Goal: Task Accomplishment & Management: Use online tool/utility

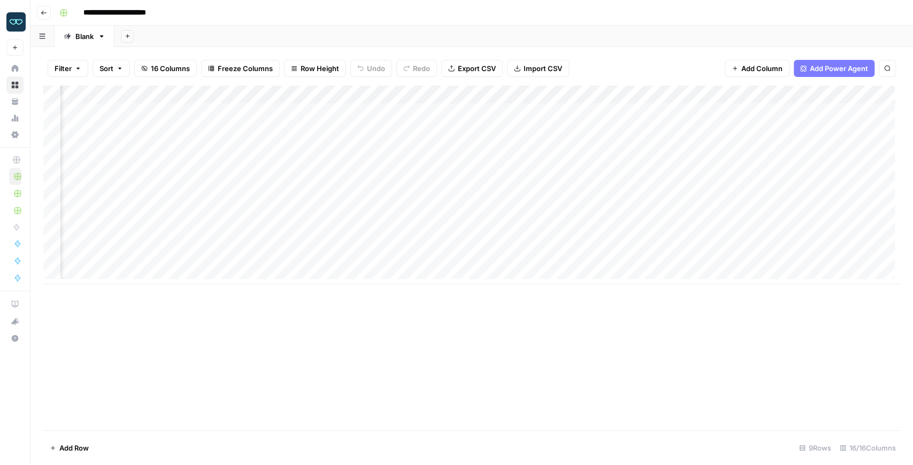
scroll to position [0, 661]
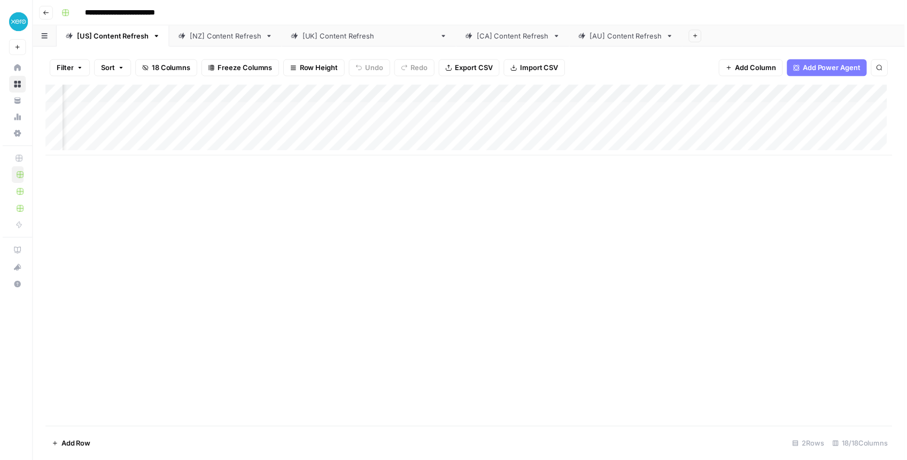
scroll to position [0, 924]
click at [712, 111] on div "Add Column" at bounding box center [471, 131] width 856 height 90
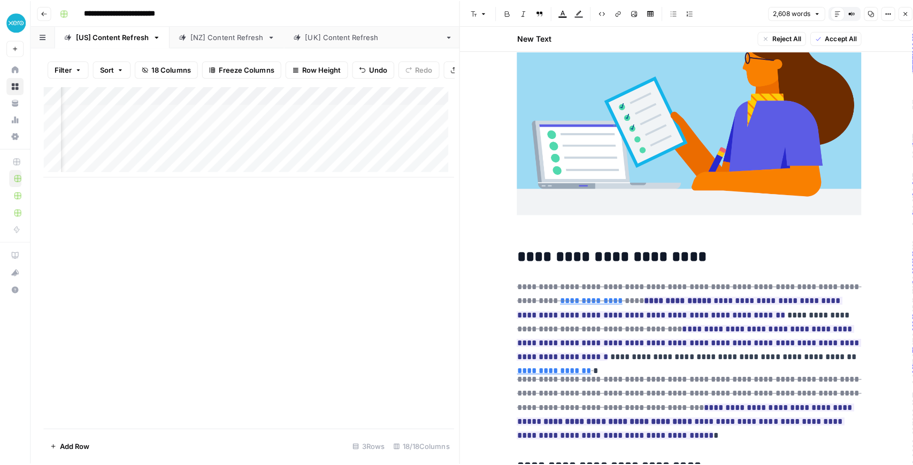
scroll to position [784, 0]
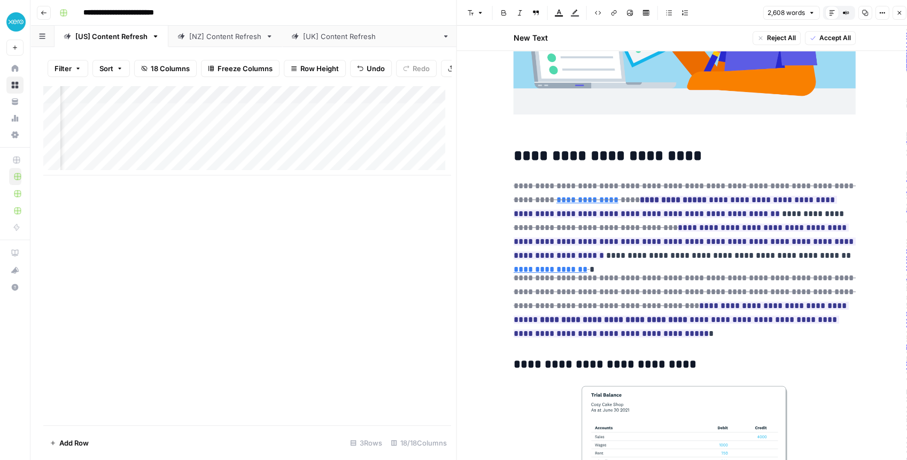
click at [211, 41] on div "[NZ] Content Refresh" at bounding box center [225, 36] width 72 height 11
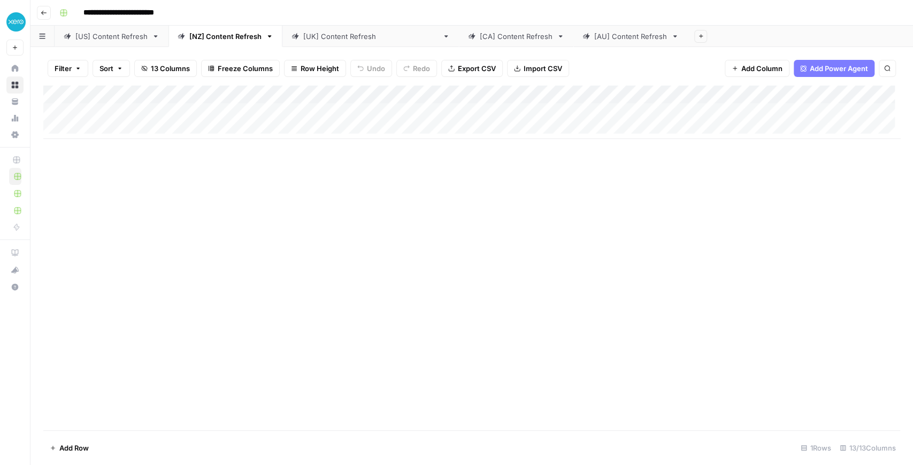
click at [126, 38] on div "[US] Content Refresh" at bounding box center [111, 36] width 72 height 11
click at [701, 94] on div "Add Column" at bounding box center [471, 131] width 856 height 90
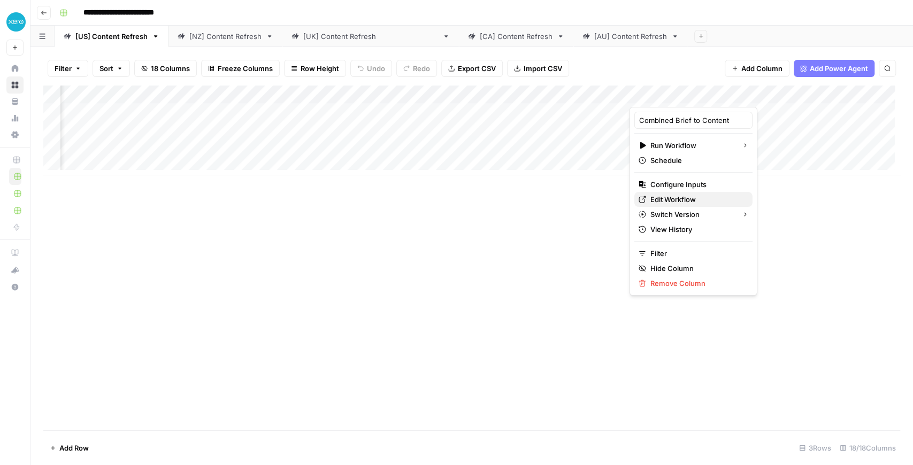
click at [669, 198] on span "Edit Workflow" at bounding box center [697, 199] width 94 height 11
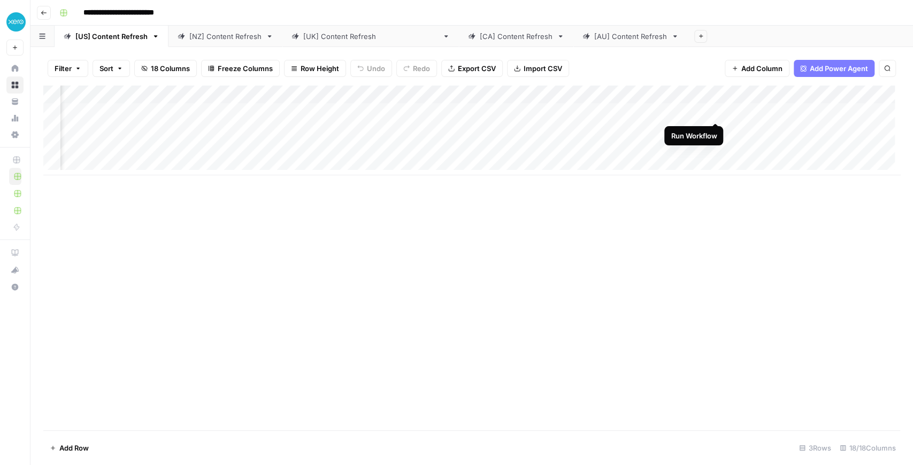
click at [716, 112] on div "Add Column" at bounding box center [471, 131] width 856 height 90
click at [103, 137] on div "Add Column" at bounding box center [471, 131] width 856 height 90
click at [128, 142] on div "Add Column" at bounding box center [471, 131] width 856 height 90
click at [312, 214] on div "Add Column" at bounding box center [471, 258] width 856 height 345
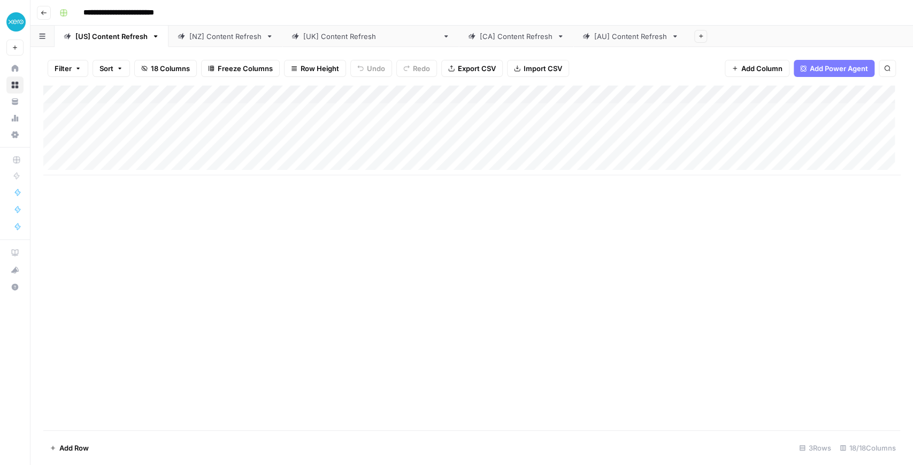
click at [261, 145] on div "Add Column" at bounding box center [471, 131] width 856 height 90
click at [175, 148] on div "Add Column" at bounding box center [471, 131] width 856 height 90
click at [244, 292] on div "Add Column" at bounding box center [471, 258] width 856 height 345
click at [168, 146] on div "Add Column" at bounding box center [471, 131] width 856 height 90
click at [261, 143] on div "Add Column" at bounding box center [471, 131] width 856 height 90
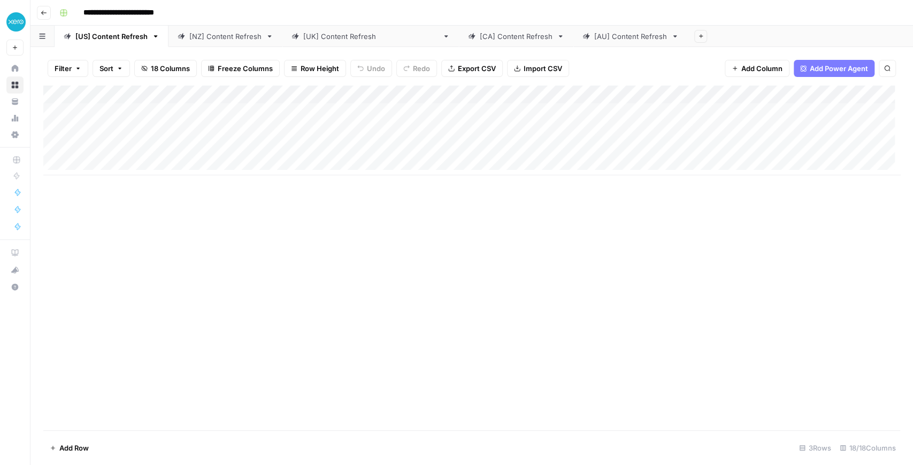
click at [179, 149] on div "Add Column" at bounding box center [471, 131] width 856 height 90
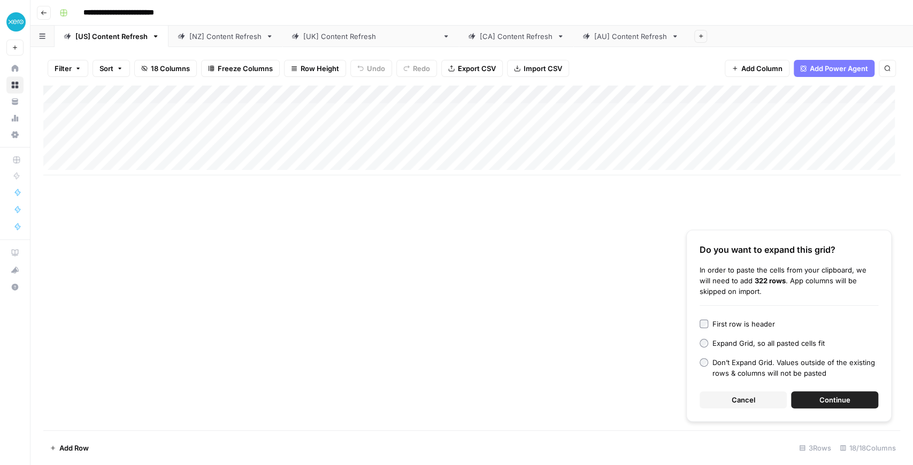
click at [826, 403] on span "Continue" at bounding box center [834, 400] width 31 height 11
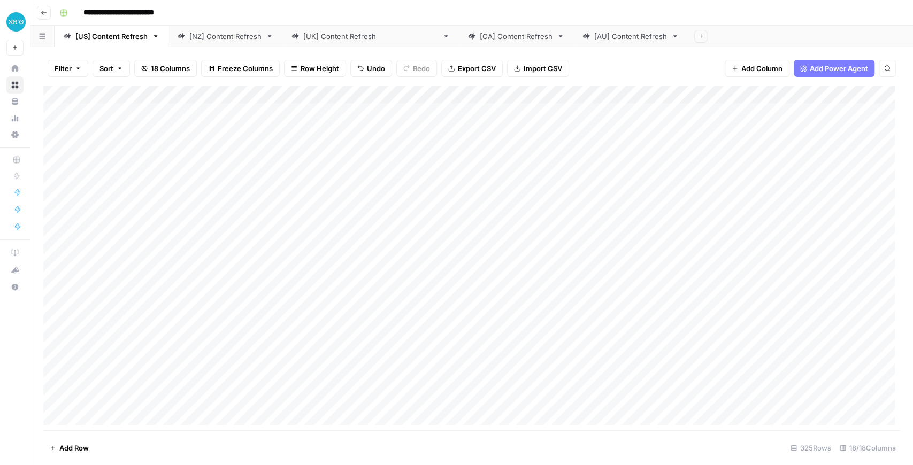
click at [221, 43] on link "[NZ] Content Refresh" at bounding box center [225, 36] width 114 height 21
click at [235, 196] on div "Add Column" at bounding box center [471, 258] width 856 height 345
click at [175, 129] on div "Add Column" at bounding box center [471, 112] width 856 height 53
click at [173, 174] on div "Add Column" at bounding box center [471, 258] width 856 height 345
click at [196, 144] on div "Add Column" at bounding box center [471, 122] width 856 height 72
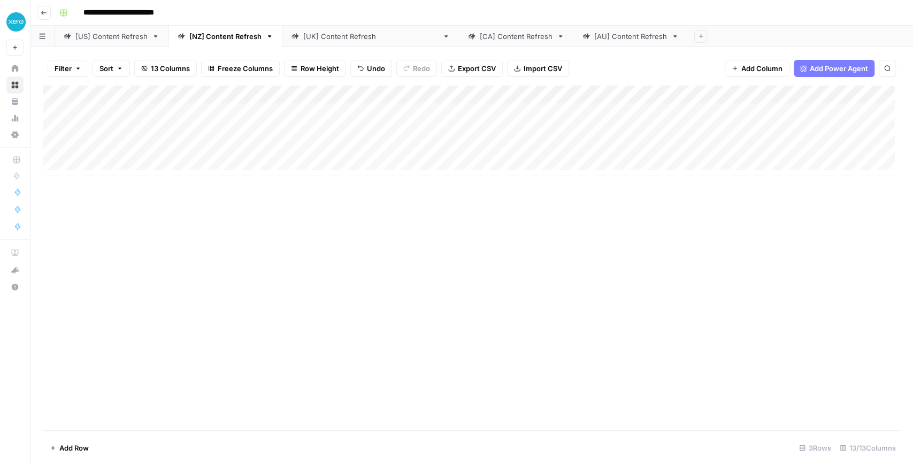
click at [235, 205] on div "Add Column" at bounding box center [471, 258] width 856 height 345
click at [325, 150] on div "Add Column" at bounding box center [471, 131] width 856 height 90
click at [178, 146] on div "Add Column" at bounding box center [471, 131] width 856 height 90
click at [856, 95] on span "Add Column" at bounding box center [874, 95] width 37 height 10
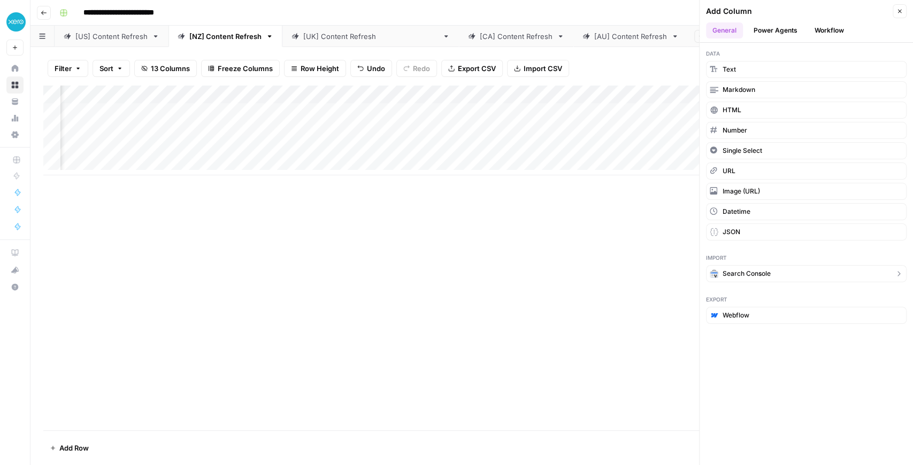
click at [763, 272] on span "Search Console" at bounding box center [746, 274] width 48 height 10
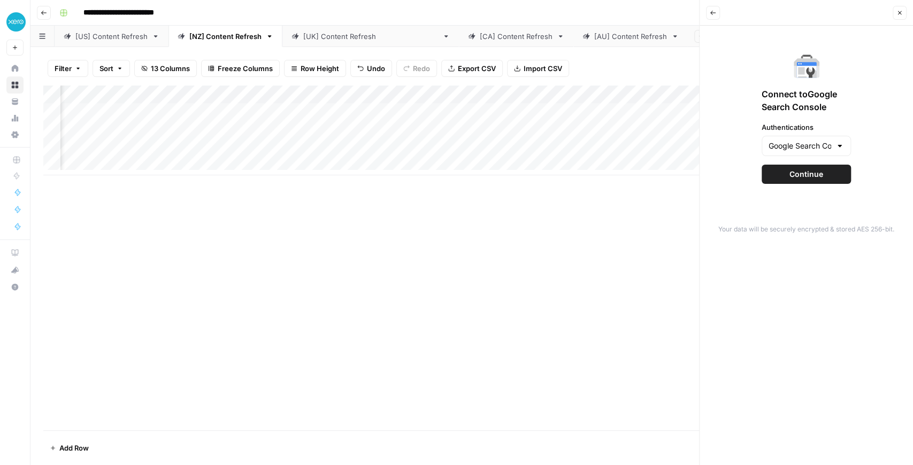
click at [813, 170] on span "Continue" at bounding box center [806, 174] width 34 height 11
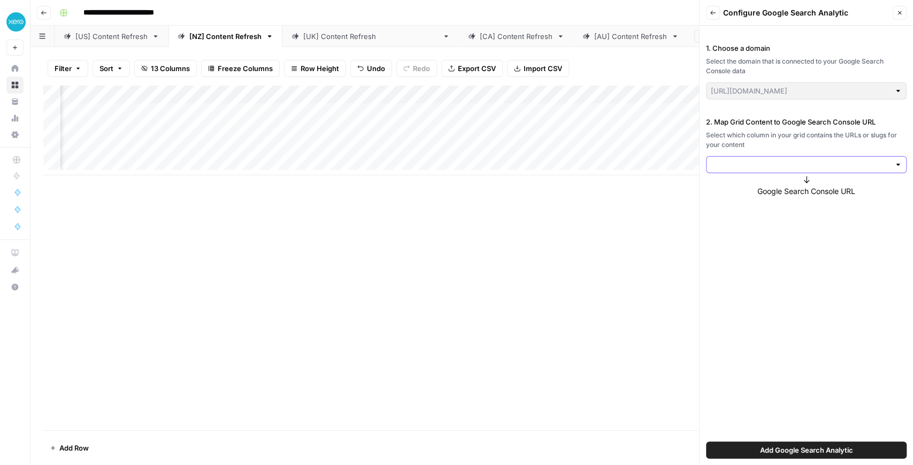
click at [772, 166] on input "2. Map Grid Content to Google Search Console URL" at bounding box center [800, 164] width 179 height 11
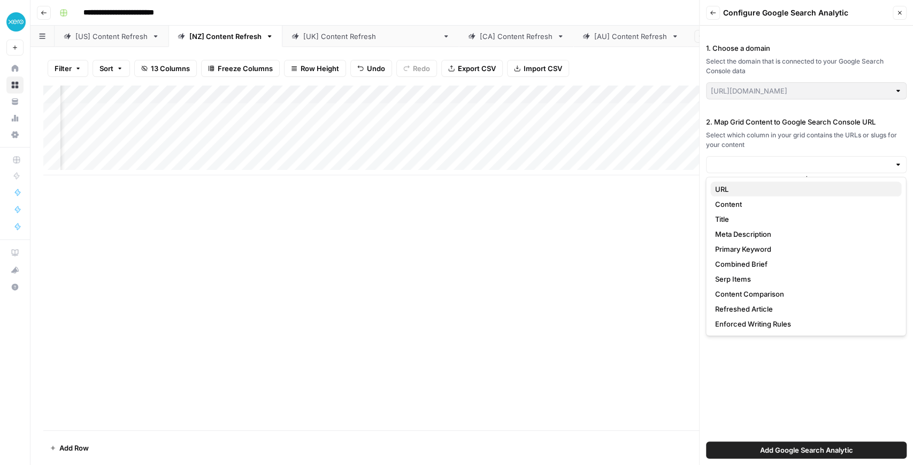
click at [755, 190] on span "URL" at bounding box center [803, 189] width 178 height 11
type input "URL"
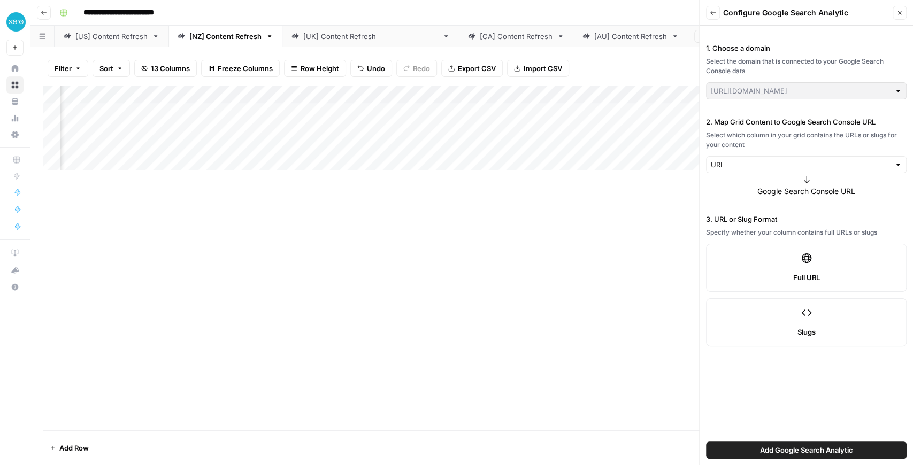
click at [779, 261] on label "Full URL" at bounding box center [806, 268] width 200 height 48
click at [783, 454] on span "Add Google Search Analytic" at bounding box center [806, 450] width 93 height 11
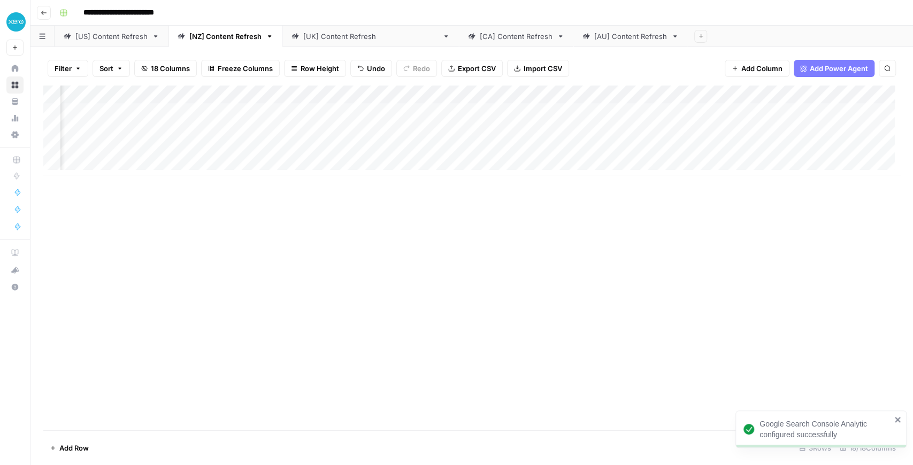
scroll to position [0, 500]
drag, startPoint x: 859, startPoint y: 93, endPoint x: 248, endPoint y: 98, distance: 610.6
click at [248, 98] on div "Add Column" at bounding box center [471, 131] width 856 height 90
click at [661, 97] on div "Add Column" at bounding box center [471, 131] width 856 height 90
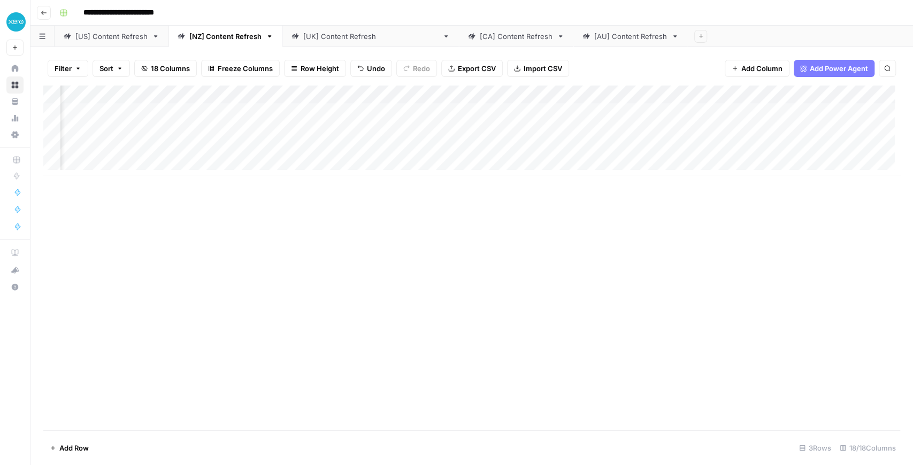
click at [699, 95] on div "Add Column" at bounding box center [471, 131] width 856 height 90
click at [781, 95] on div "Add Column" at bounding box center [471, 131] width 856 height 90
click at [850, 94] on div "Add Column" at bounding box center [471, 131] width 856 height 90
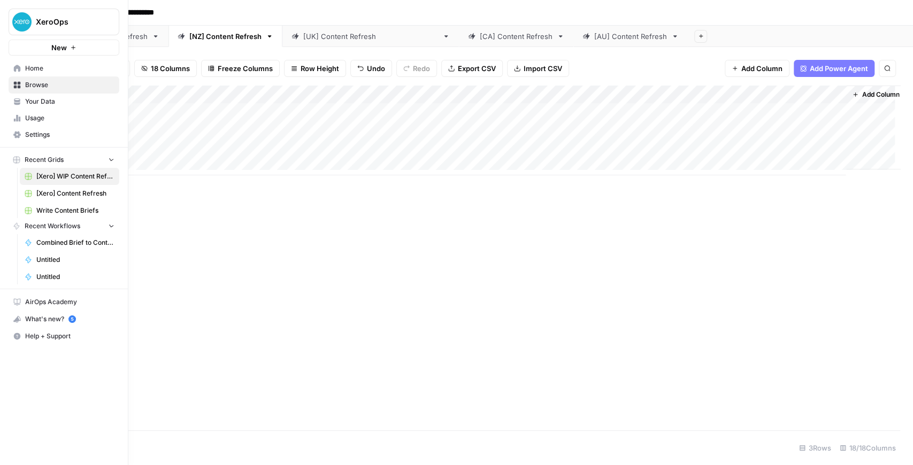
drag, startPoint x: 585, startPoint y: 96, endPoint x: 38, endPoint y: 117, distance: 546.8
click at [30, 117] on div "**********" at bounding box center [456, 232] width 913 height 465
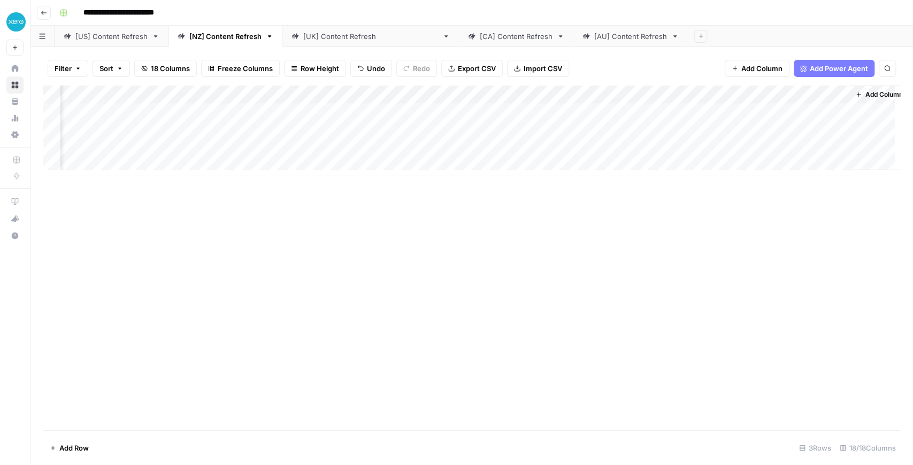
drag, startPoint x: 663, startPoint y: 97, endPoint x: 226, endPoint y: 95, distance: 437.3
click at [226, 95] on div "Add Column" at bounding box center [471, 131] width 856 height 90
drag, startPoint x: 748, startPoint y: 94, endPoint x: 296, endPoint y: 89, distance: 452.3
click at [295, 89] on div "Add Column" at bounding box center [471, 131] width 856 height 90
drag, startPoint x: 824, startPoint y: 97, endPoint x: 365, endPoint y: 93, distance: 458.7
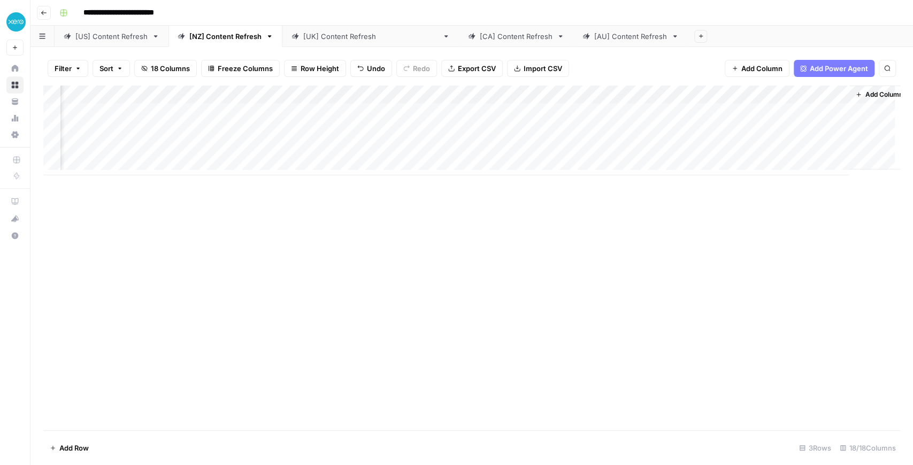
click at [365, 93] on div "Add Column" at bounding box center [471, 131] width 856 height 90
drag, startPoint x: 736, startPoint y: 95, endPoint x: 520, endPoint y: 97, distance: 216.5
click at [520, 97] on div "Add Column" at bounding box center [471, 131] width 856 height 90
drag, startPoint x: 460, startPoint y: 93, endPoint x: 137, endPoint y: 98, distance: 323.5
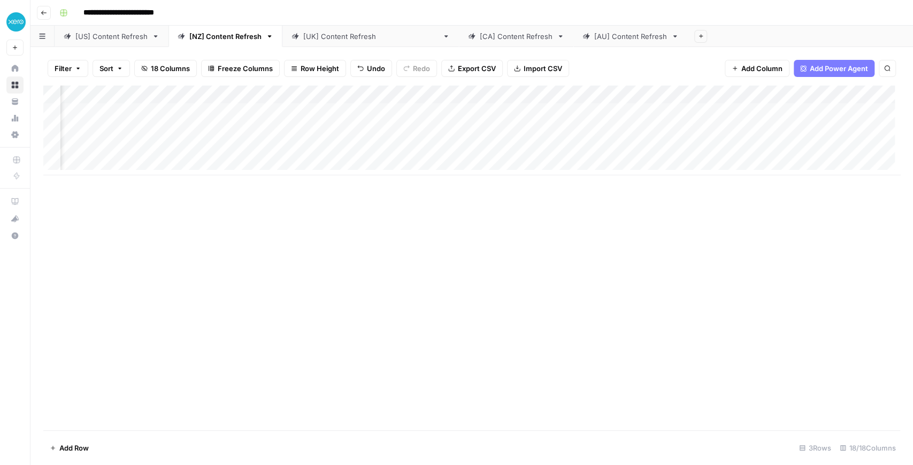
click at [137, 98] on div "Add Column" at bounding box center [471, 131] width 856 height 90
drag, startPoint x: 524, startPoint y: 97, endPoint x: 237, endPoint y: 90, distance: 287.2
click at [237, 90] on div "Add Column" at bounding box center [471, 131] width 856 height 90
drag, startPoint x: 806, startPoint y: 92, endPoint x: 339, endPoint y: 101, distance: 466.8
click at [339, 101] on div "Add Column" at bounding box center [471, 131] width 856 height 90
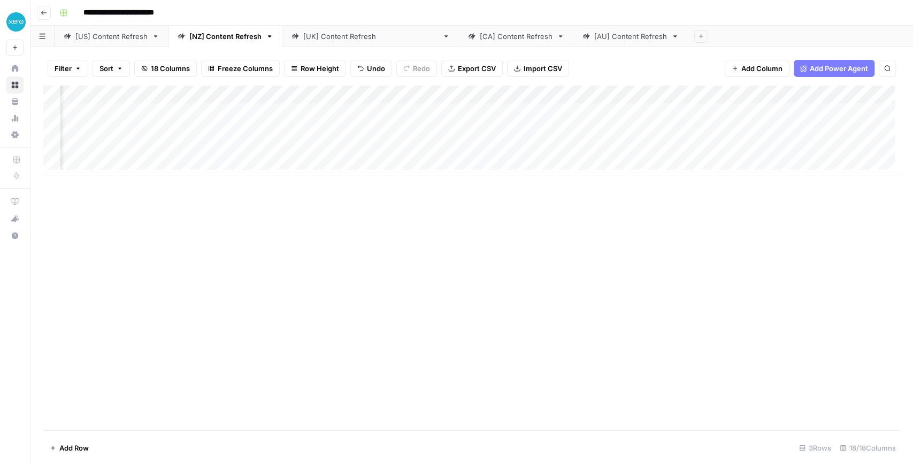
drag, startPoint x: 814, startPoint y: 96, endPoint x: 420, endPoint y: 94, distance: 394.0
click at [420, 94] on div "Add Column" at bounding box center [471, 131] width 856 height 90
drag, startPoint x: 678, startPoint y: 95, endPoint x: 226, endPoint y: 105, distance: 452.4
click at [226, 105] on div "Add Column" at bounding box center [471, 131] width 856 height 90
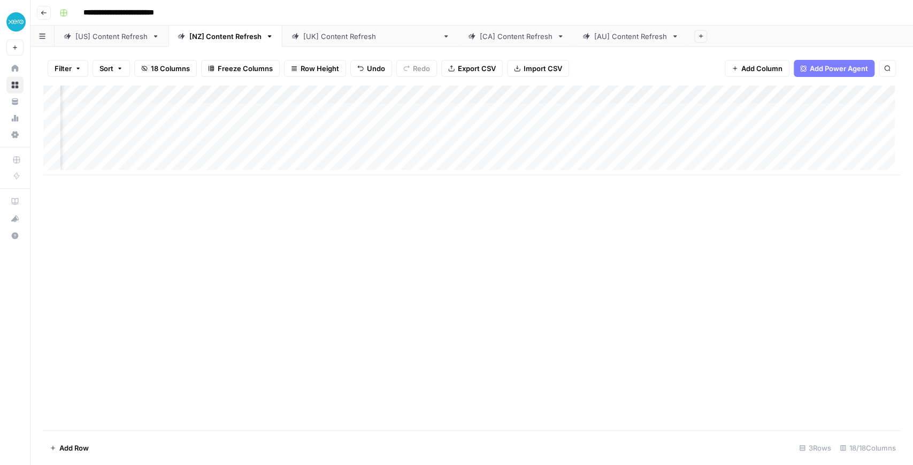
scroll to position [0, 0]
drag, startPoint x: 449, startPoint y: 95, endPoint x: 288, endPoint y: 95, distance: 160.4
click at [288, 95] on div "Add Column" at bounding box center [471, 131] width 856 height 90
drag, startPoint x: 558, startPoint y: 90, endPoint x: 362, endPoint y: 99, distance: 195.9
click at [362, 99] on div "Add Column" at bounding box center [471, 131] width 856 height 90
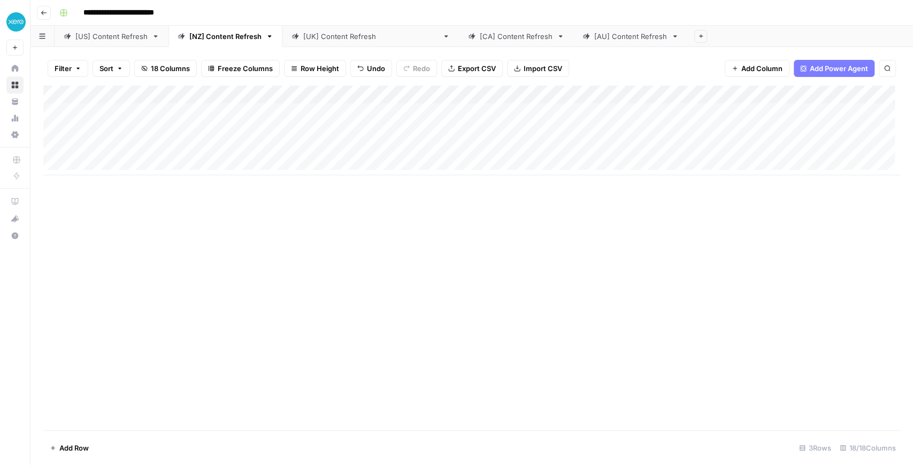
drag, startPoint x: 611, startPoint y: 92, endPoint x: 464, endPoint y: 94, distance: 147.0
click at [464, 94] on div "Add Column" at bounding box center [471, 131] width 856 height 90
drag, startPoint x: 680, startPoint y: 94, endPoint x: 481, endPoint y: 88, distance: 199.0
click at [481, 88] on div "Add Column" at bounding box center [471, 131] width 856 height 90
drag, startPoint x: 776, startPoint y: 88, endPoint x: 603, endPoint y: 95, distance: 173.3
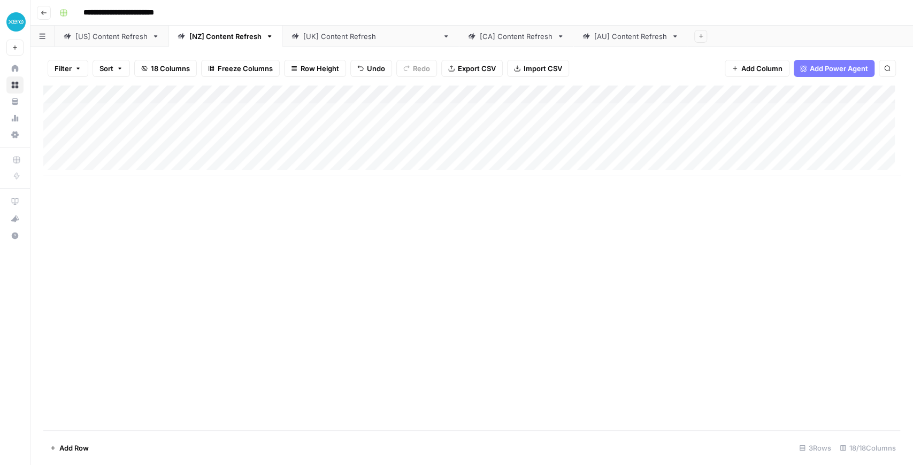
click at [603, 95] on div "Add Column" at bounding box center [471, 131] width 856 height 90
click at [270, 241] on div "Add Column" at bounding box center [471, 258] width 856 height 345
click at [169, 151] on div "Add Column" at bounding box center [471, 131] width 856 height 90
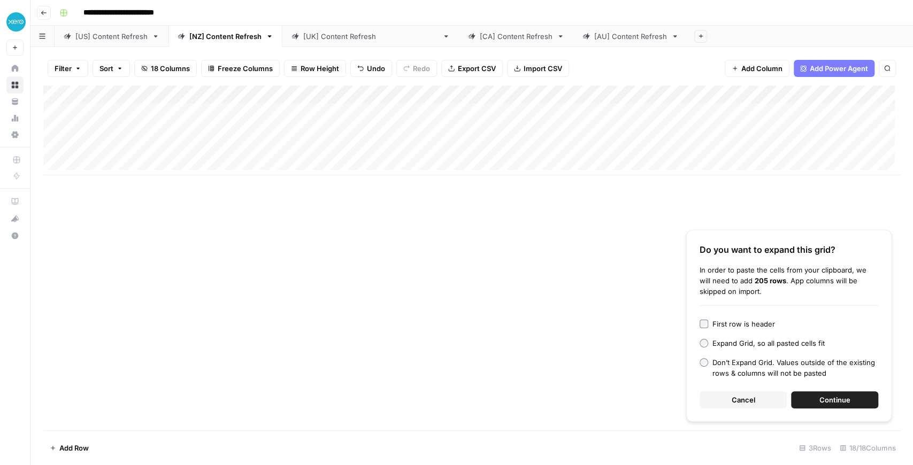
click at [816, 402] on button "Continue" at bounding box center [834, 399] width 87 height 17
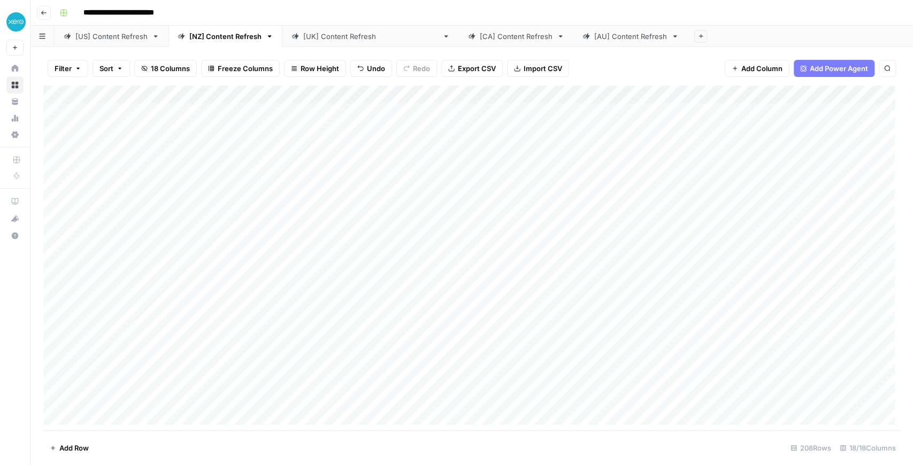
click at [133, 40] on div "[US] Content Refresh" at bounding box center [111, 36] width 72 height 11
click at [223, 32] on div "[NZ] Content Refresh" at bounding box center [225, 36] width 72 height 11
click at [315, 41] on div "[[GEOGRAPHIC_DATA]] Content Refresh" at bounding box center [370, 36] width 135 height 11
type input "**********"
click at [240, 94] on div "Add Column" at bounding box center [471, 112] width 856 height 53
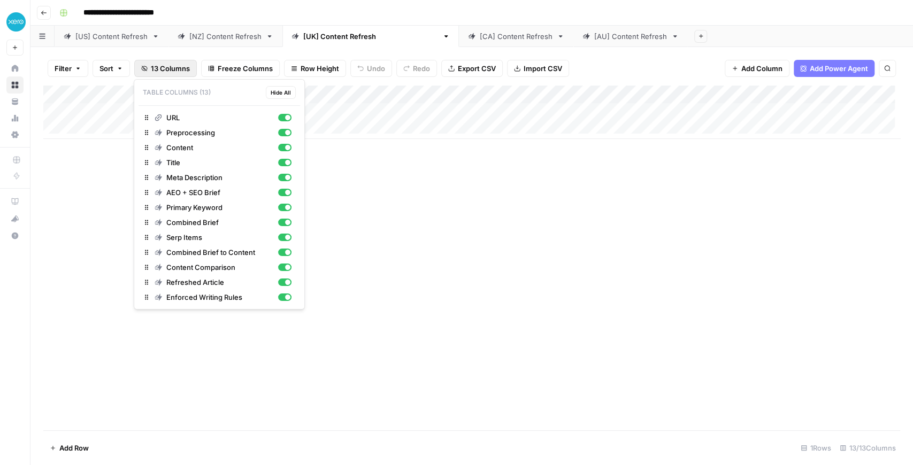
click at [187, 63] on span "13 Columns" at bounding box center [170, 68] width 39 height 11
click at [274, 91] on span "Hide All" at bounding box center [281, 92] width 20 height 9
click at [285, 114] on div "button" at bounding box center [284, 117] width 13 height 7
click at [521, 172] on div "Add Column" at bounding box center [471, 258] width 856 height 345
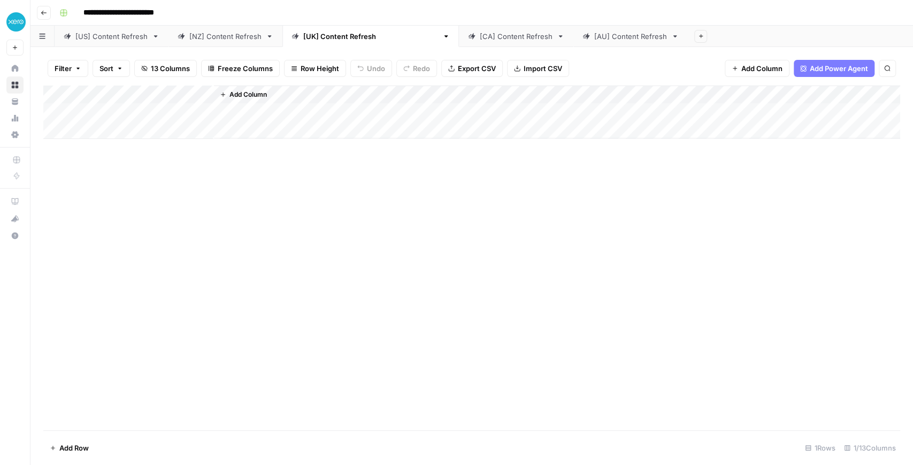
click at [252, 91] on span "Add Column" at bounding box center [247, 95] width 37 height 10
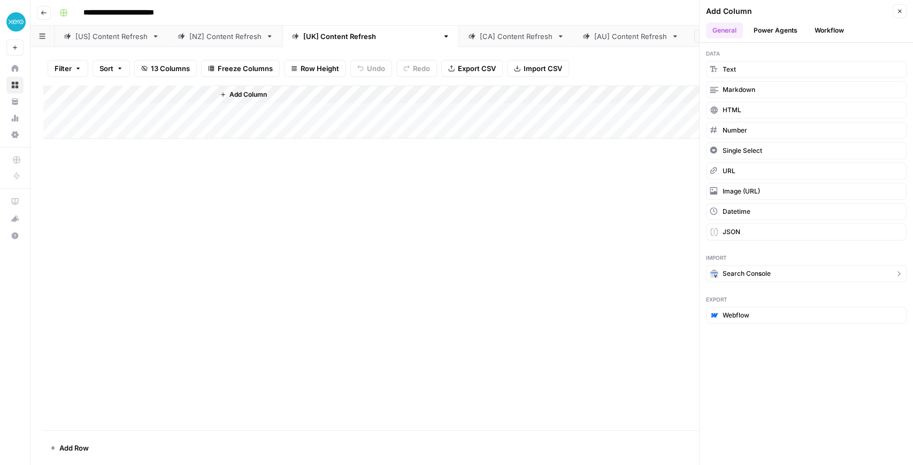
click at [774, 269] on button "Search Console" at bounding box center [806, 273] width 200 height 17
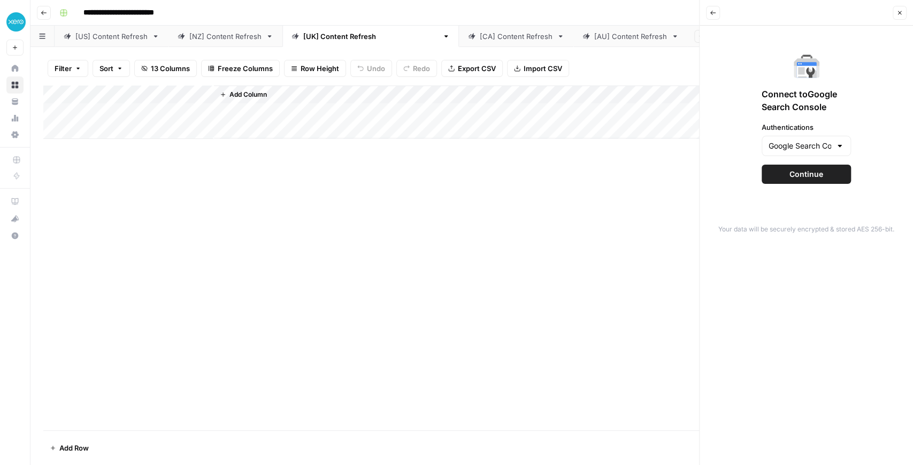
click at [819, 168] on button "Continue" at bounding box center [805, 174] width 89 height 19
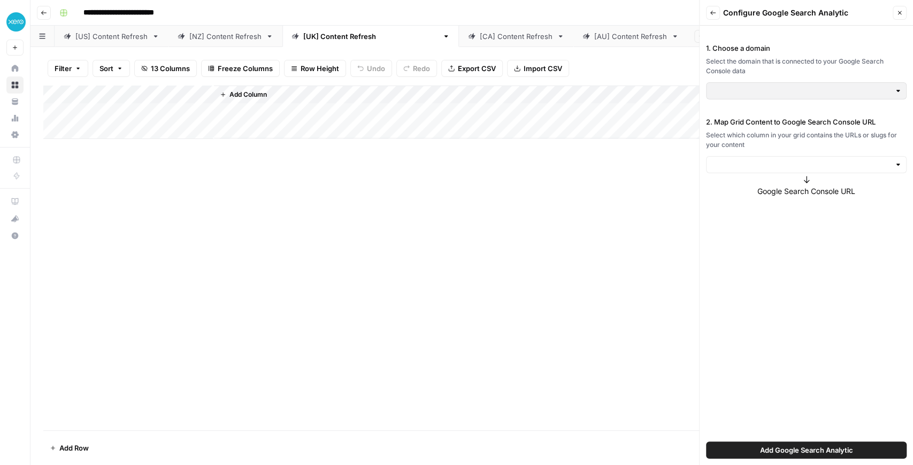
type input "https://www.xero.com/"
click at [811, 167] on input "2. Map Grid Content to Google Search Console URL" at bounding box center [800, 164] width 179 height 11
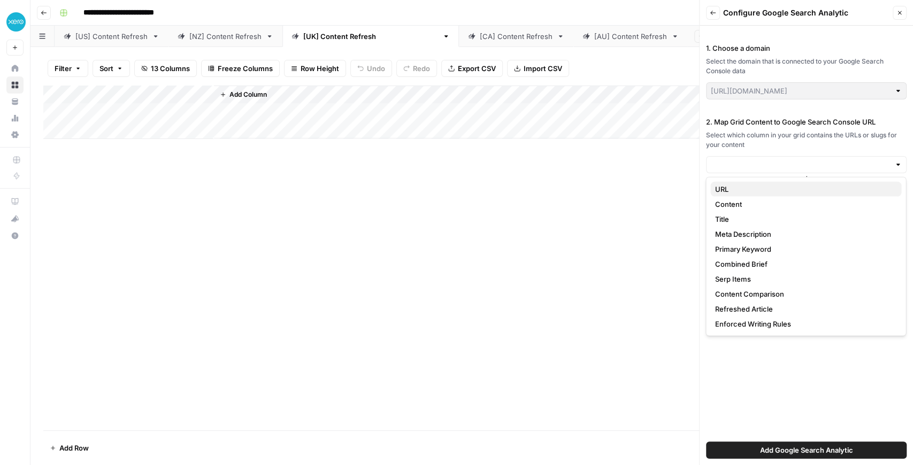
click at [782, 190] on span "URL" at bounding box center [803, 189] width 178 height 11
type input "URL"
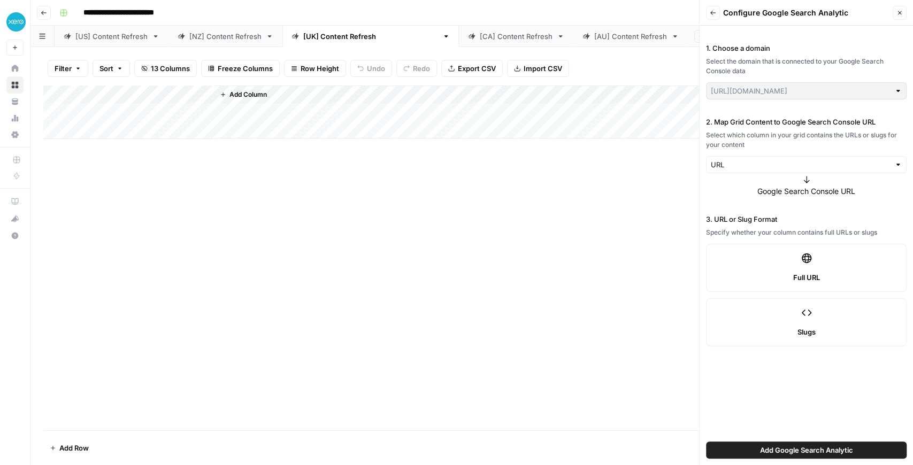
click at [785, 265] on label "Full URL" at bounding box center [806, 268] width 200 height 48
click at [777, 450] on span "Add Google Search Analytic" at bounding box center [806, 450] width 93 height 11
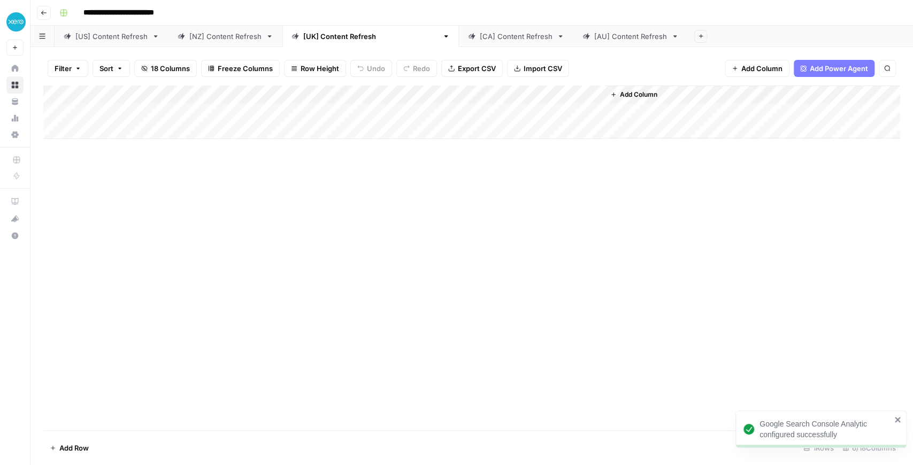
click at [145, 69] on icon "button" at bounding box center [144, 68] width 6 height 6
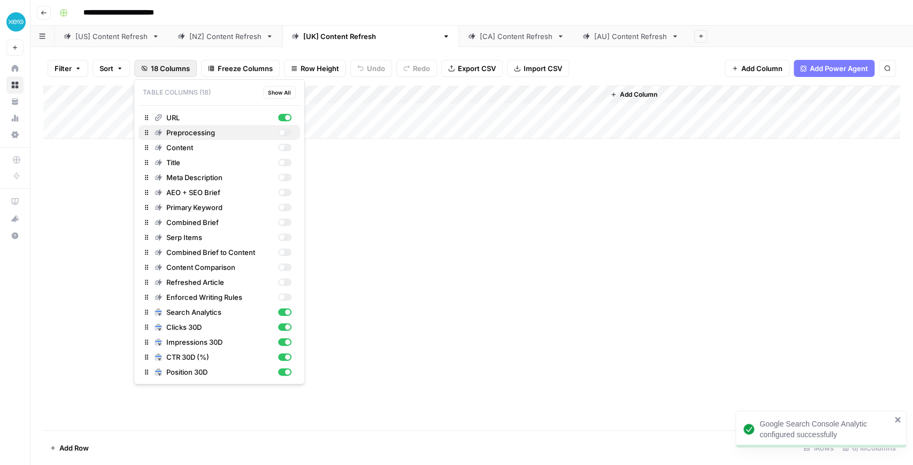
click at [187, 129] on span "Preprocessing" at bounding box center [219, 132] width 107 height 11
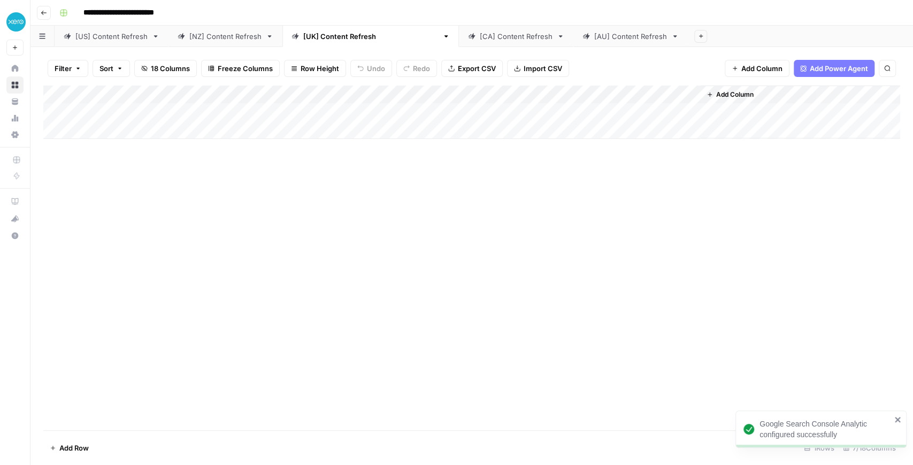
click at [380, 182] on div "Add Column" at bounding box center [471, 258] width 856 height 345
drag, startPoint x: 350, startPoint y: 101, endPoint x: 291, endPoint y: 96, distance: 58.5
click at [290, 96] on div "Add Column" at bounding box center [471, 112] width 856 height 53
drag, startPoint x: 420, startPoint y: 97, endPoint x: 353, endPoint y: 94, distance: 66.3
click at [353, 94] on div "Add Column" at bounding box center [471, 112] width 856 height 53
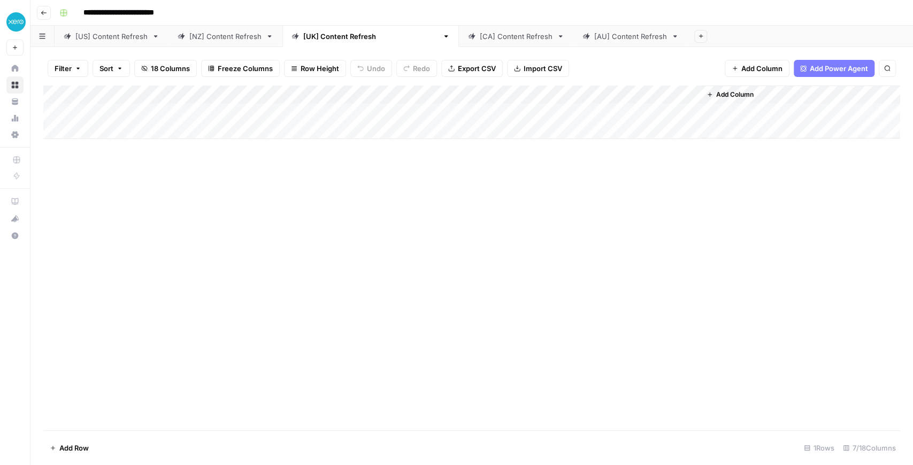
drag, startPoint x: 500, startPoint y: 91, endPoint x: 435, endPoint y: 91, distance: 65.8
click at [435, 91] on div "Add Column" at bounding box center [471, 112] width 856 height 53
drag, startPoint x: 607, startPoint y: 89, endPoint x: 523, endPoint y: 94, distance: 84.6
click at [523, 94] on div "Add Column" at bounding box center [471, 112] width 856 height 53
drag, startPoint x: 642, startPoint y: 95, endPoint x: 577, endPoint y: 96, distance: 64.2
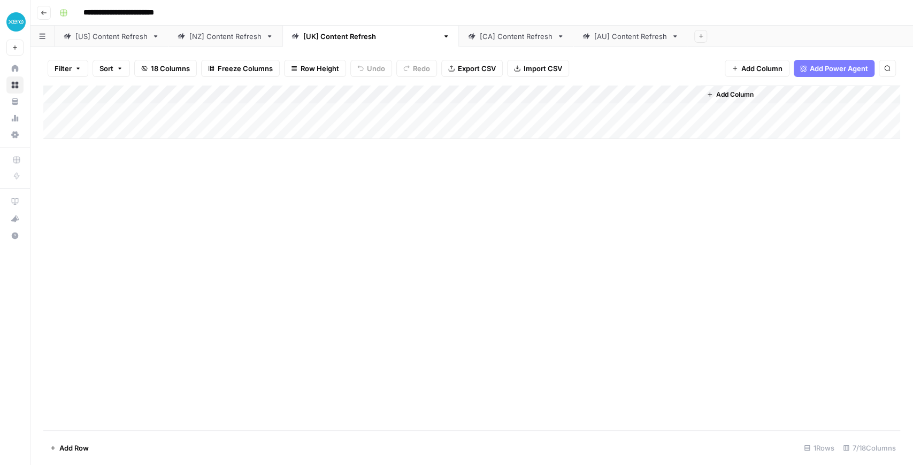
click at [577, 96] on div "Add Column" at bounding box center [471, 112] width 856 height 53
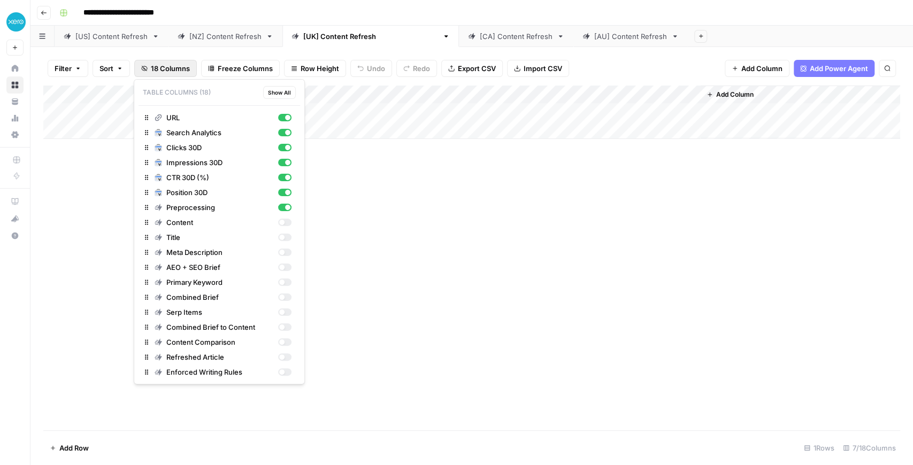
click at [178, 64] on span "18 Columns" at bounding box center [170, 68] width 39 height 11
click at [279, 222] on div "button" at bounding box center [284, 222] width 13 height 7
click at [281, 89] on span "Show All" at bounding box center [279, 92] width 23 height 9
click at [514, 181] on div "Add Column" at bounding box center [471, 258] width 856 height 345
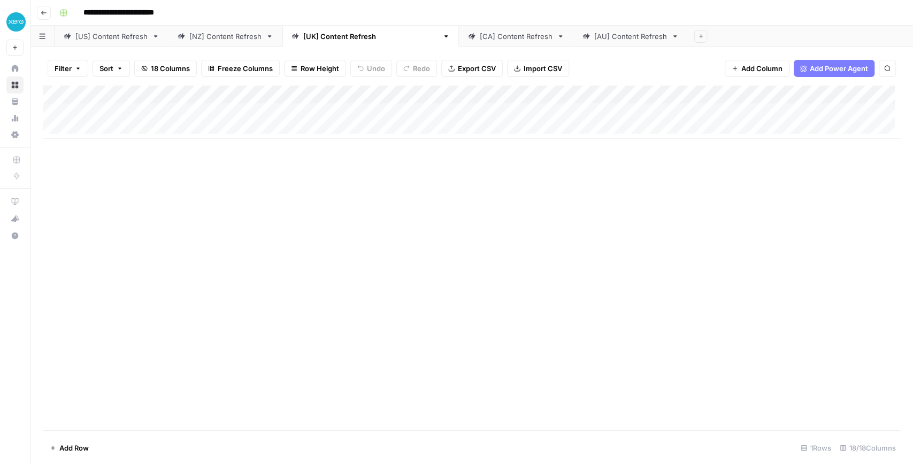
click at [119, 132] on div "Add Column" at bounding box center [471, 112] width 856 height 53
click at [129, 178] on div "Add Column" at bounding box center [471, 258] width 856 height 345
click at [129, 151] on div "Add Column" at bounding box center [471, 122] width 856 height 72
click at [174, 192] on div "Add Column" at bounding box center [471, 258] width 856 height 345
drag, startPoint x: 331, startPoint y: 209, endPoint x: 275, endPoint y: 182, distance: 62.7
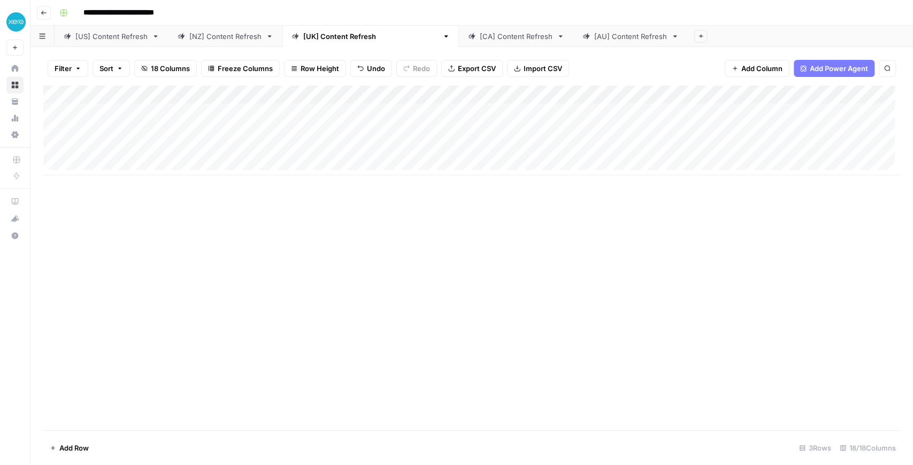
click at [331, 209] on div "Add Column" at bounding box center [471, 258] width 856 height 345
click at [161, 151] on div "Add Column" at bounding box center [471, 131] width 856 height 90
click at [258, 152] on div "Add Column" at bounding box center [471, 131] width 856 height 90
click at [158, 148] on div "Add Column" at bounding box center [471, 131] width 856 height 90
click at [645, 271] on div "Add Column" at bounding box center [471, 258] width 856 height 345
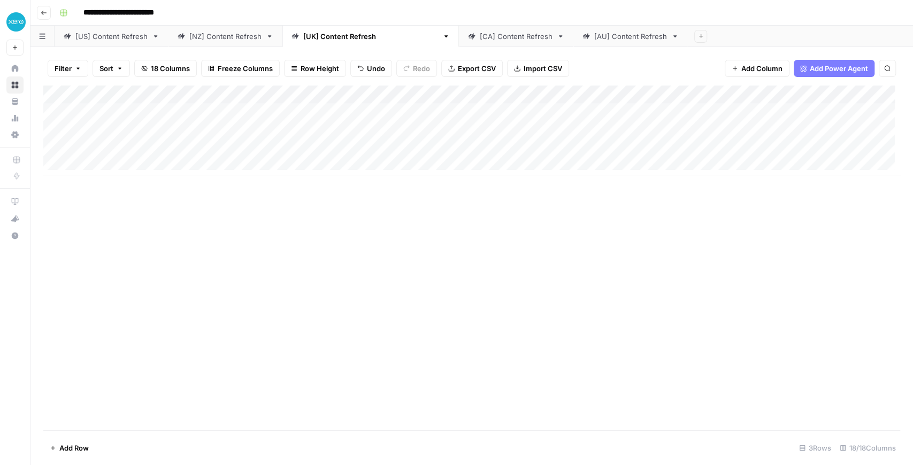
click at [298, 149] on div "Add Column" at bounding box center [471, 131] width 856 height 90
click at [176, 145] on div "Add Column" at bounding box center [471, 131] width 856 height 90
click at [238, 130] on div "Add Column" at bounding box center [471, 131] width 856 height 90
click at [173, 134] on div "Add Column" at bounding box center [471, 131] width 856 height 90
click at [175, 144] on div "Add Column" at bounding box center [471, 131] width 856 height 90
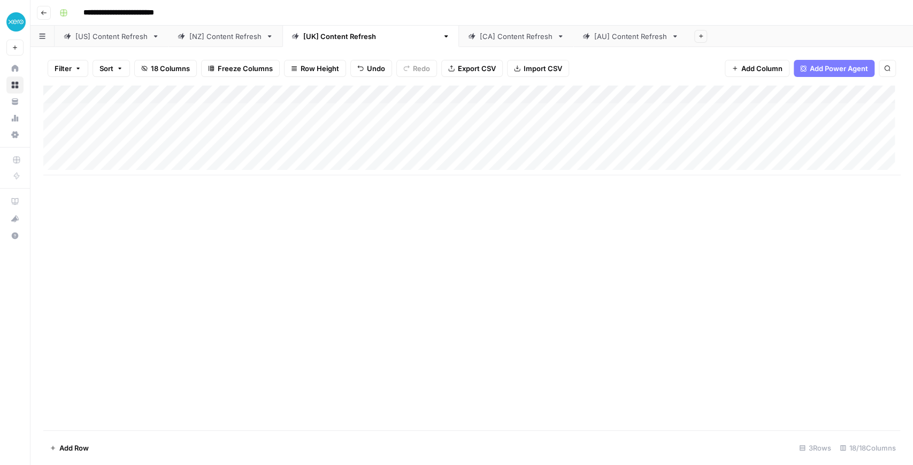
click at [200, 248] on div "Add Column" at bounding box center [471, 258] width 856 height 345
click at [318, 148] on div "Add Column" at bounding box center [471, 131] width 856 height 90
click at [180, 146] on div "Add Column" at bounding box center [471, 131] width 856 height 90
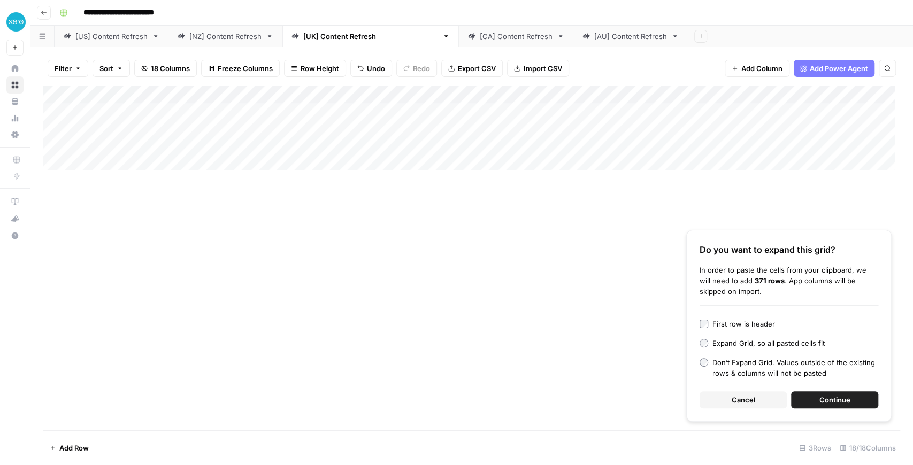
click at [846, 403] on span "Continue" at bounding box center [834, 400] width 31 height 11
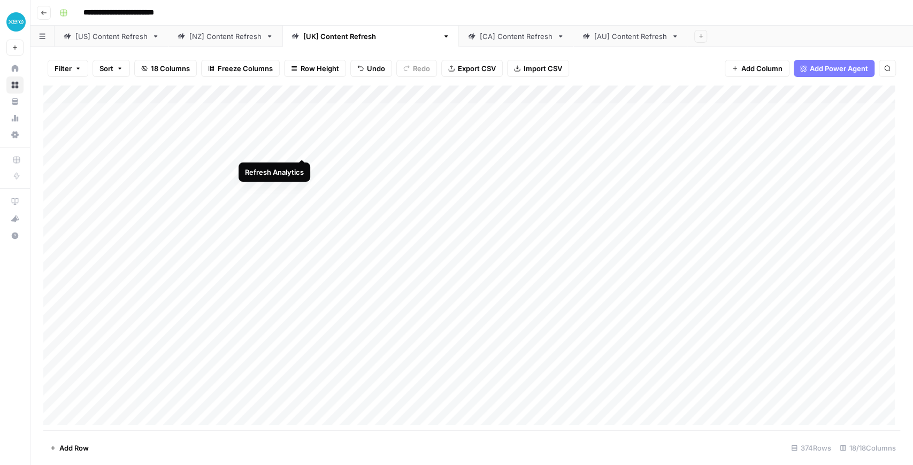
click at [303, 148] on div "Add Column" at bounding box center [471, 258] width 856 height 345
click at [677, 110] on div "Add Column" at bounding box center [471, 258] width 856 height 345
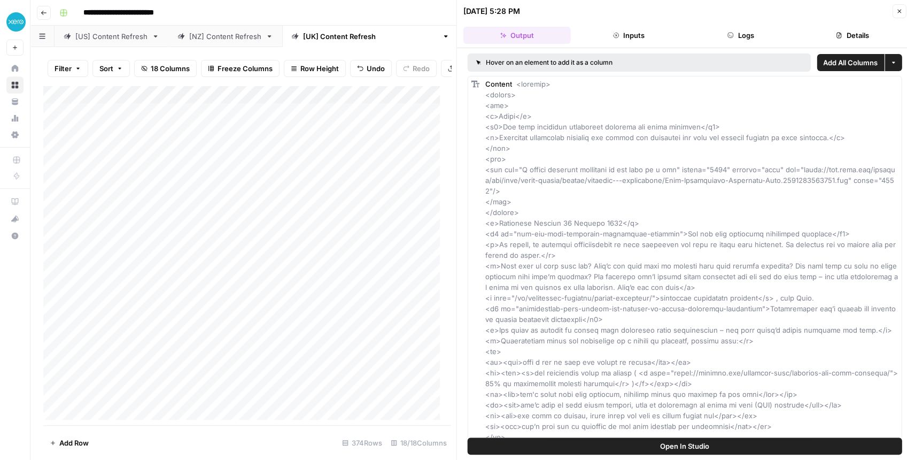
click at [899, 12] on icon "button" at bounding box center [899, 11] width 6 height 6
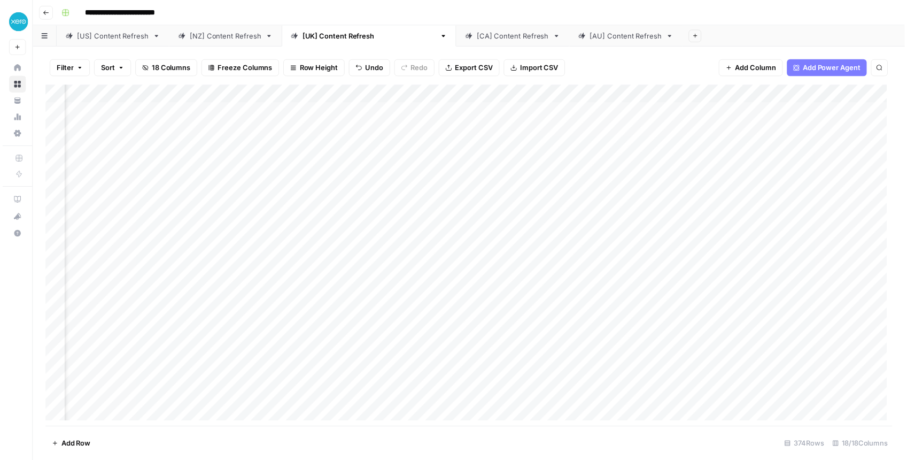
scroll to position [0, 424]
click at [638, 110] on div "Add Column" at bounding box center [471, 258] width 856 height 345
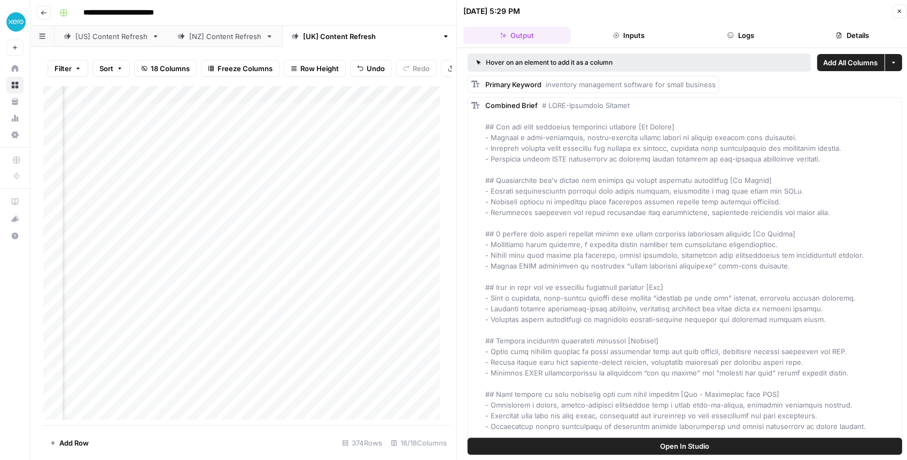
click at [736, 40] on button "Logs" at bounding box center [740, 35] width 107 height 17
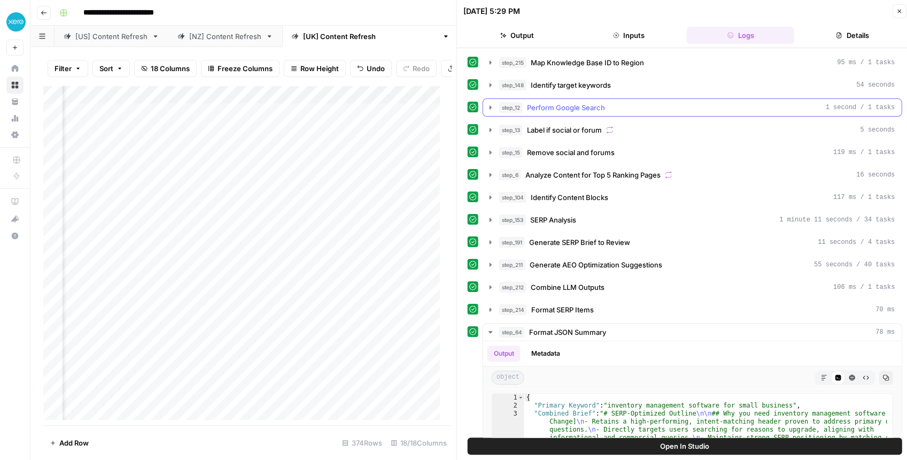
click at [491, 107] on icon "button" at bounding box center [491, 107] width 9 height 9
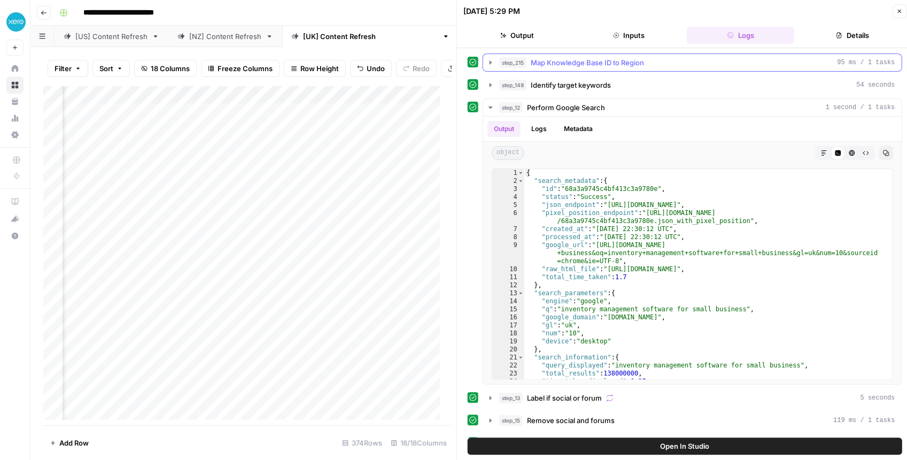
click at [490, 64] on icon "button" at bounding box center [491, 62] width 9 height 9
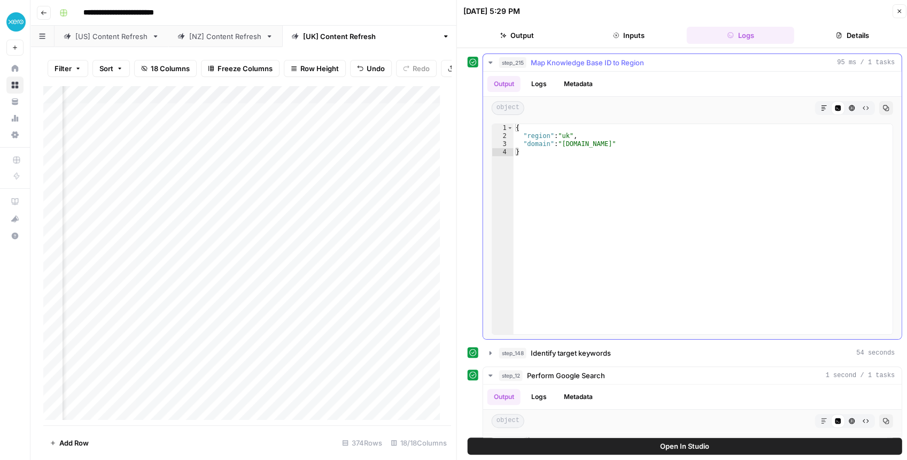
click at [490, 64] on icon "button" at bounding box center [491, 62] width 9 height 9
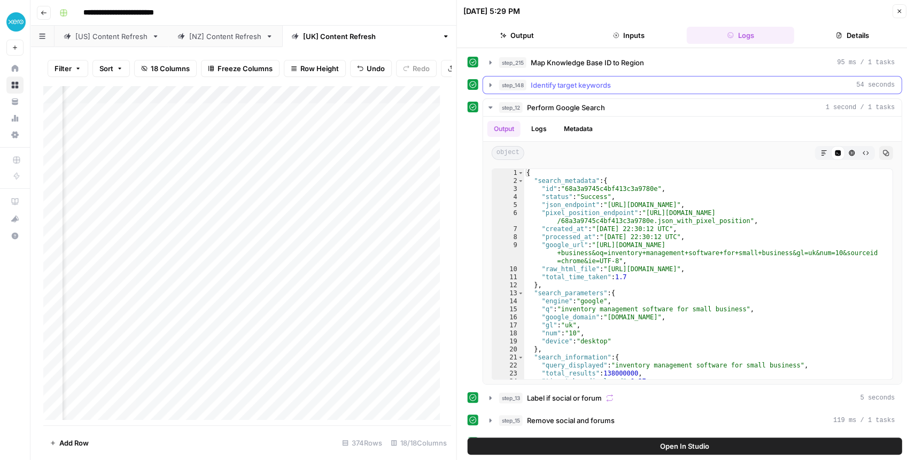
click at [487, 82] on icon "button" at bounding box center [491, 85] width 9 height 9
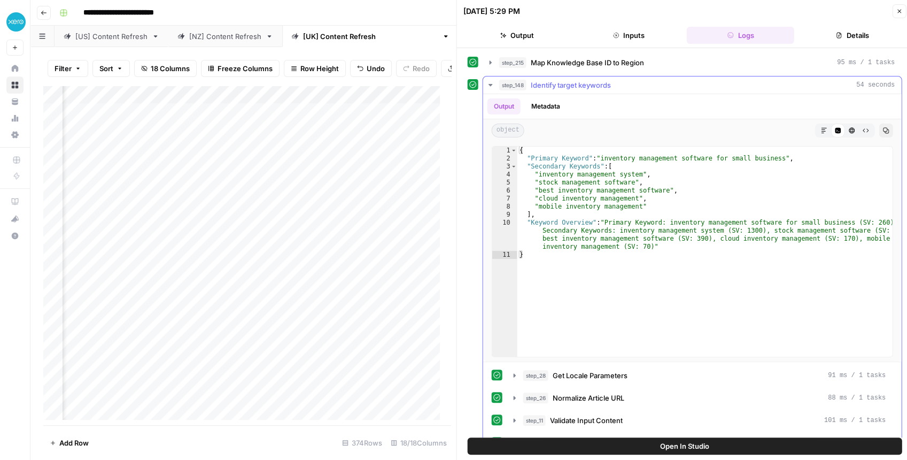
click at [487, 82] on icon "button" at bounding box center [491, 85] width 9 height 9
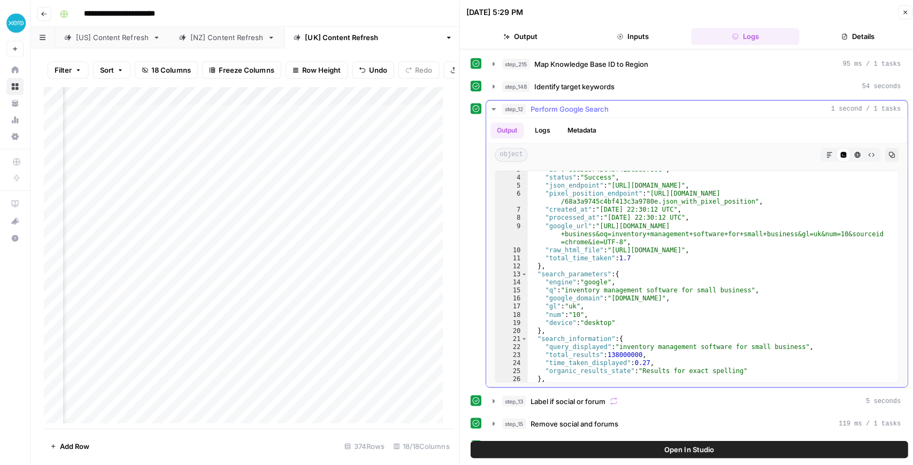
scroll to position [21, 0]
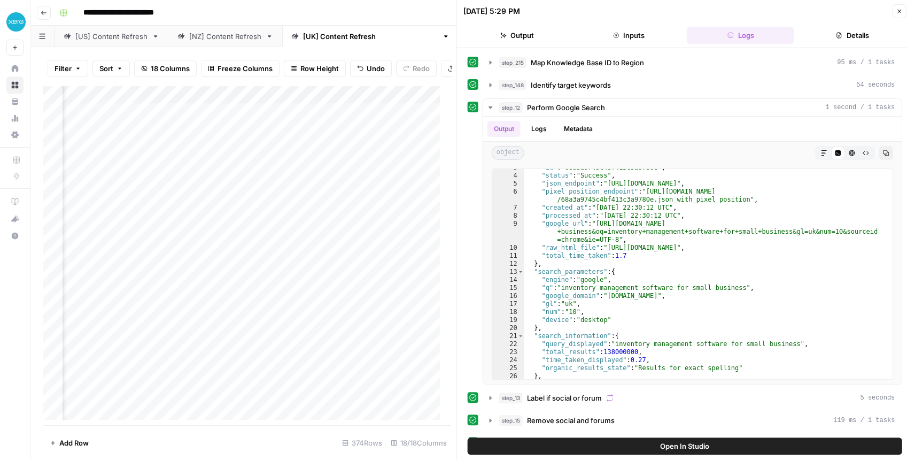
click at [897, 9] on icon "button" at bounding box center [899, 11] width 6 height 6
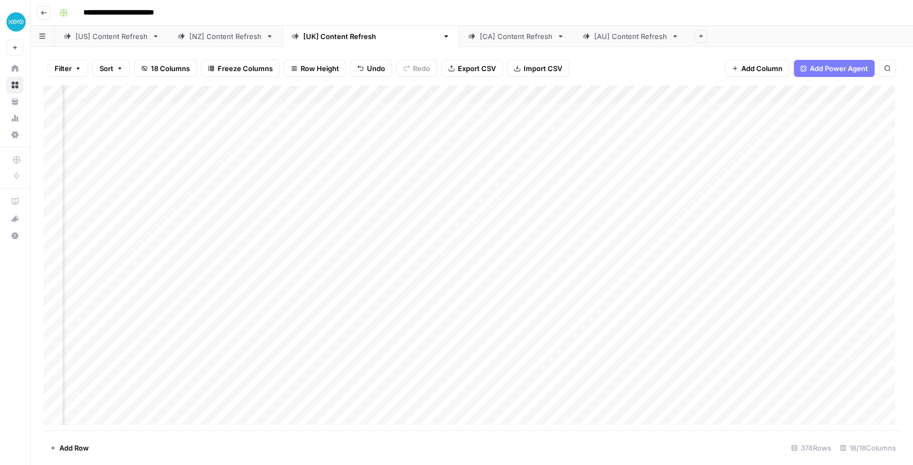
click at [480, 35] on div "[CA] Content Refresh" at bounding box center [516, 36] width 73 height 11
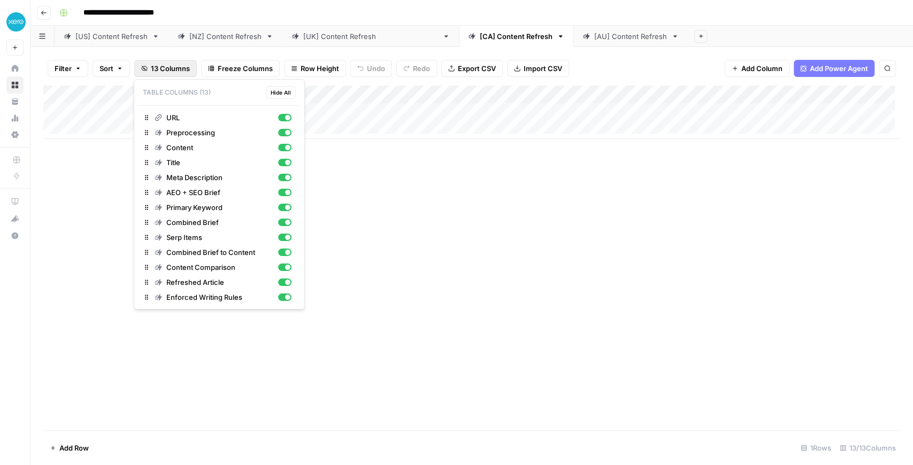
click at [160, 65] on span "13 Columns" at bounding box center [170, 68] width 39 height 11
click at [278, 92] on span "Hide All" at bounding box center [281, 92] width 20 height 9
click at [423, 167] on div "Add Column" at bounding box center [471, 258] width 856 height 345
click at [143, 71] on icon "button" at bounding box center [145, 68] width 6 height 5
click at [279, 114] on div "button" at bounding box center [284, 117] width 13 height 7
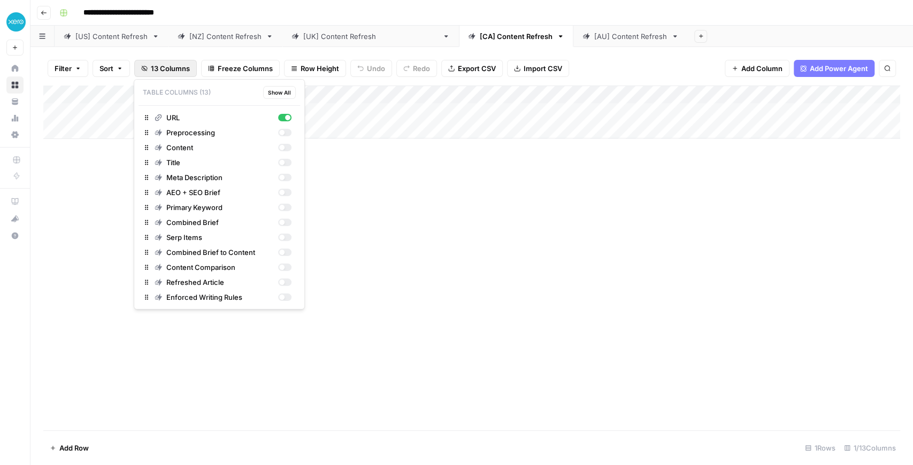
drag, startPoint x: 514, startPoint y: 187, endPoint x: 639, endPoint y: 150, distance: 130.4
click at [514, 187] on div "Add Column" at bounding box center [471, 258] width 856 height 345
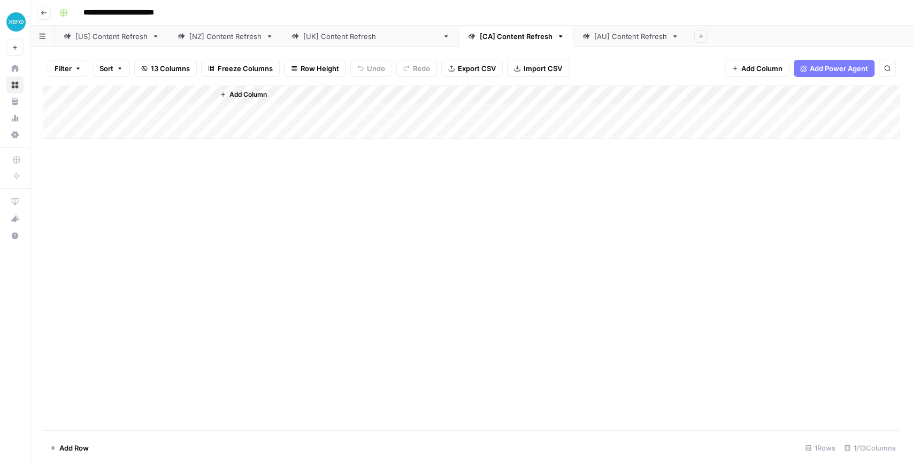
click at [779, 73] on span "Add Column" at bounding box center [761, 68] width 41 height 11
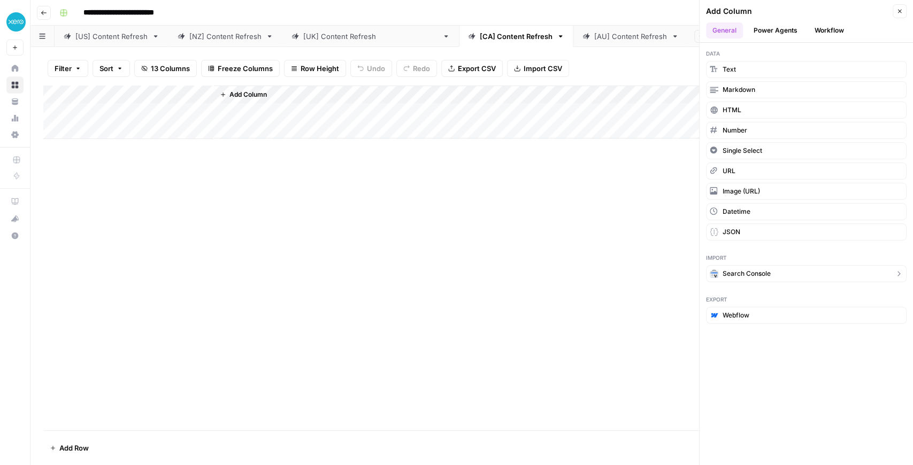
click at [755, 269] on span "Search Console" at bounding box center [746, 274] width 48 height 10
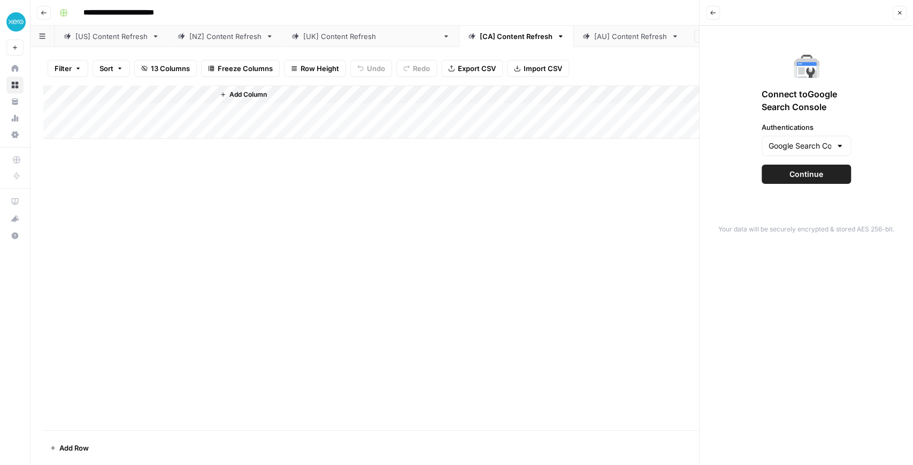
click at [799, 171] on span "Continue" at bounding box center [806, 174] width 34 height 11
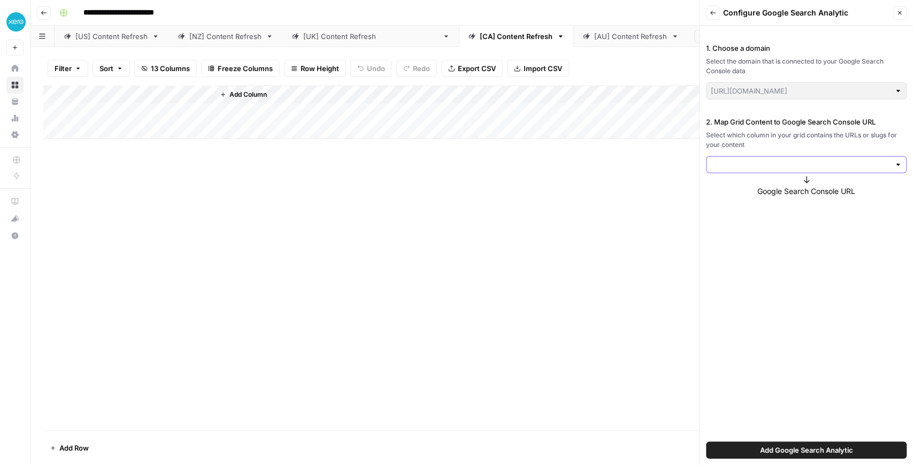
click at [758, 165] on input "2. Map Grid Content to Google Search Console URL" at bounding box center [800, 164] width 179 height 11
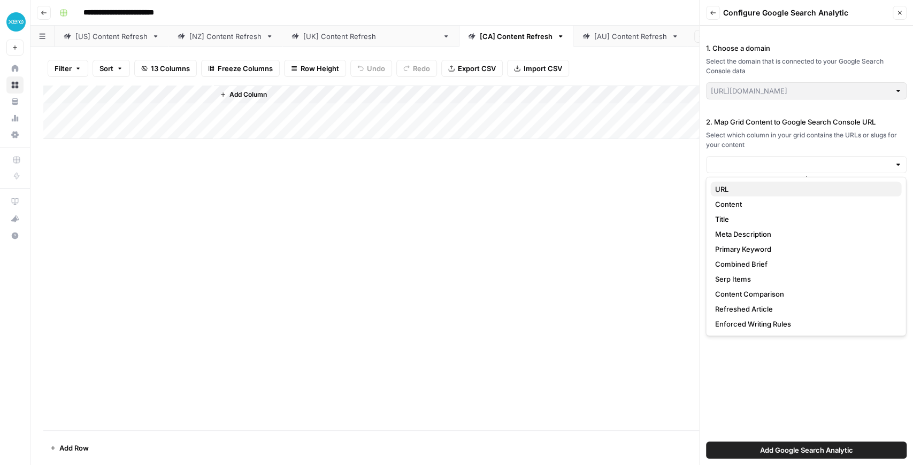
click at [750, 190] on span "URL" at bounding box center [803, 189] width 178 height 11
type input "URL"
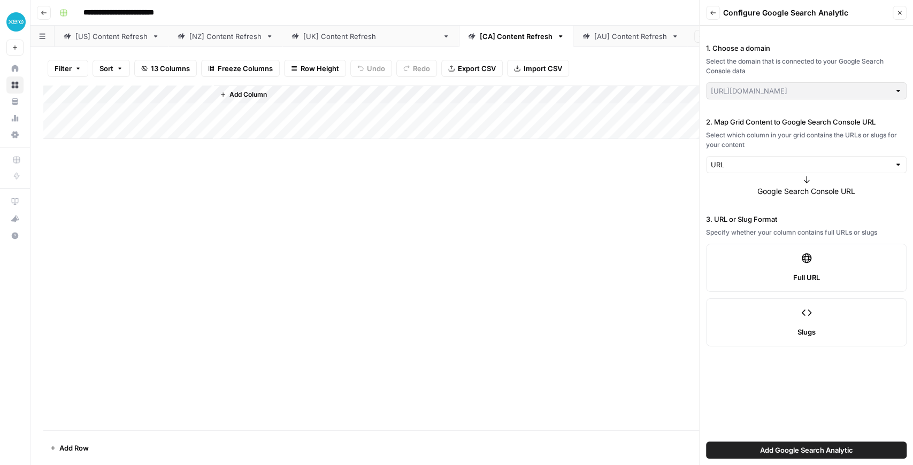
click at [775, 184] on div "2. Map Grid Content to Google Search Console URL Select which column in your gr…" at bounding box center [806, 157] width 200 height 80
click at [779, 282] on label "Full URL" at bounding box center [806, 268] width 200 height 48
click at [786, 442] on button "Add Google Search Analytic" at bounding box center [806, 450] width 200 height 17
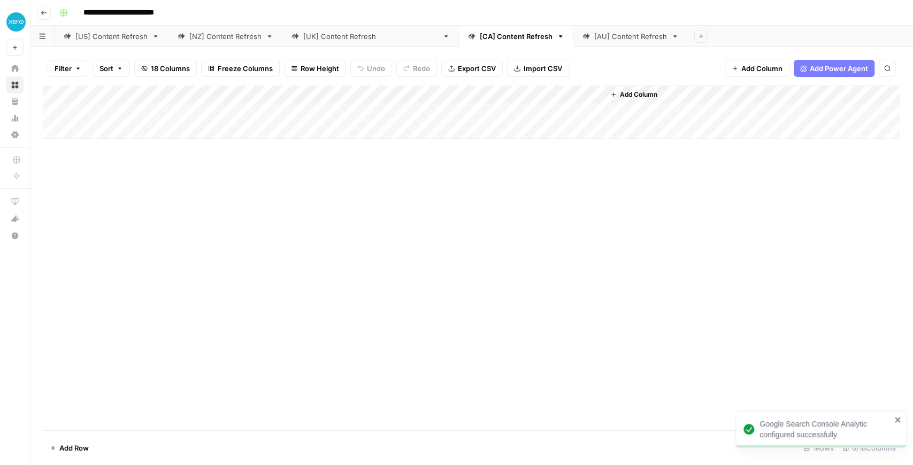
click at [779, 453] on div "Google Search Console Analytic configured successfully" at bounding box center [818, 454] width 171 height 4
click at [171, 61] on button "18 Columns" at bounding box center [165, 68] width 63 height 17
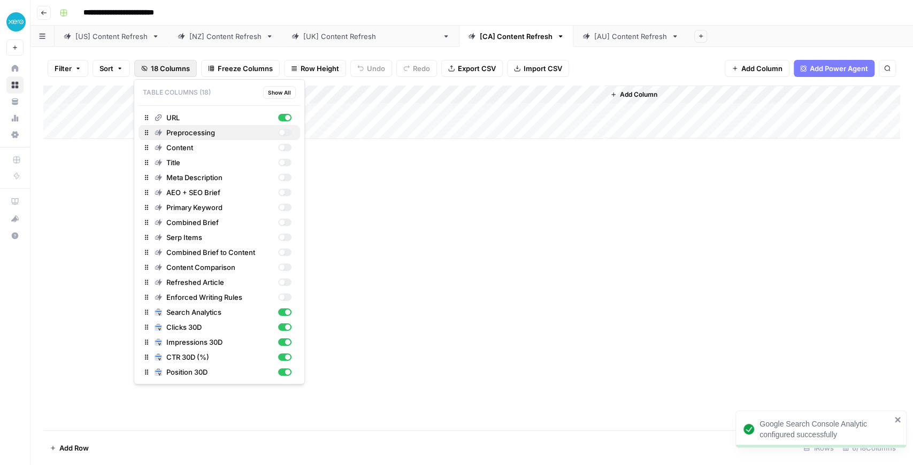
click at [282, 130] on div "button" at bounding box center [281, 132] width 5 height 5
click at [395, 200] on div "Add Column" at bounding box center [471, 258] width 856 height 345
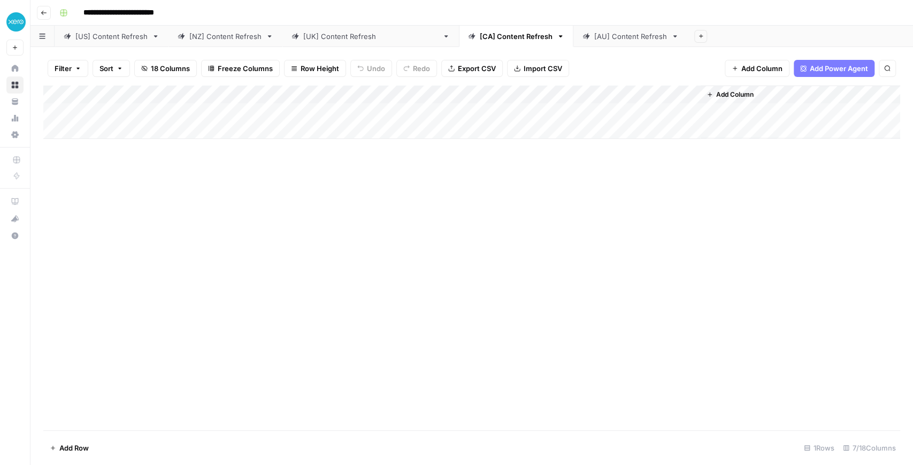
drag, startPoint x: 272, startPoint y: 97, endPoint x: 743, endPoint y: 115, distance: 470.8
click at [743, 115] on div "Add Column" at bounding box center [471, 112] width 856 height 53
click at [173, 69] on span "18 Columns" at bounding box center [170, 68] width 39 height 11
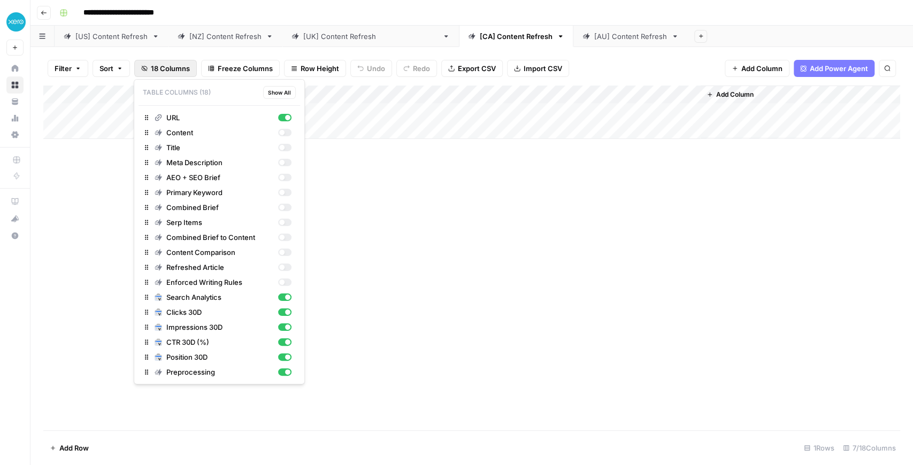
click at [279, 97] on button "Show All" at bounding box center [279, 92] width 33 height 13
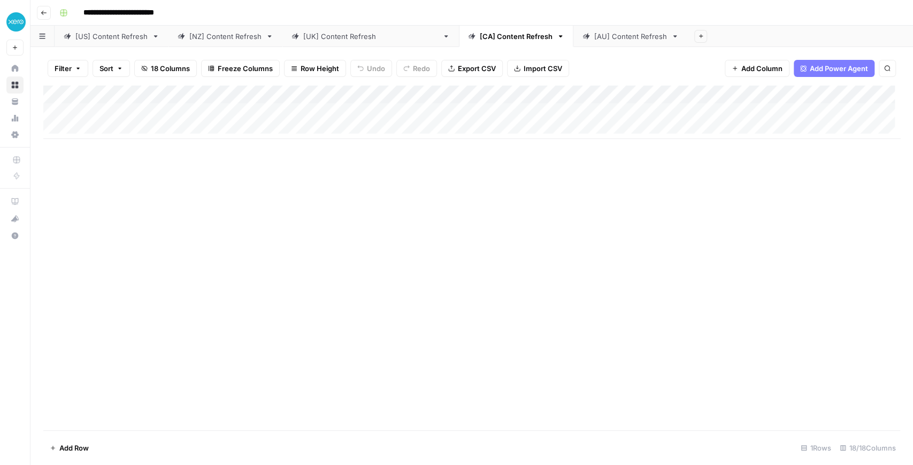
click at [663, 232] on div "Add Column" at bounding box center [471, 258] width 856 height 345
click at [149, 71] on button "18 Columns" at bounding box center [165, 68] width 63 height 17
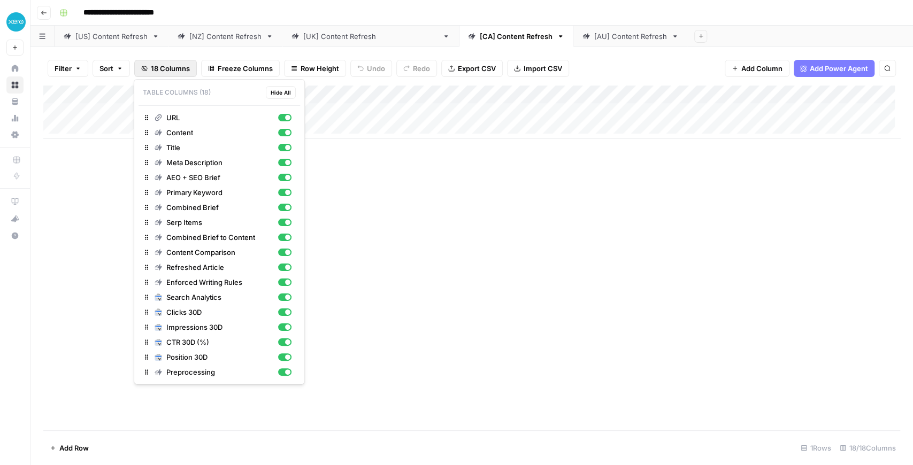
click at [284, 94] on span "Hide All" at bounding box center [281, 92] width 20 height 9
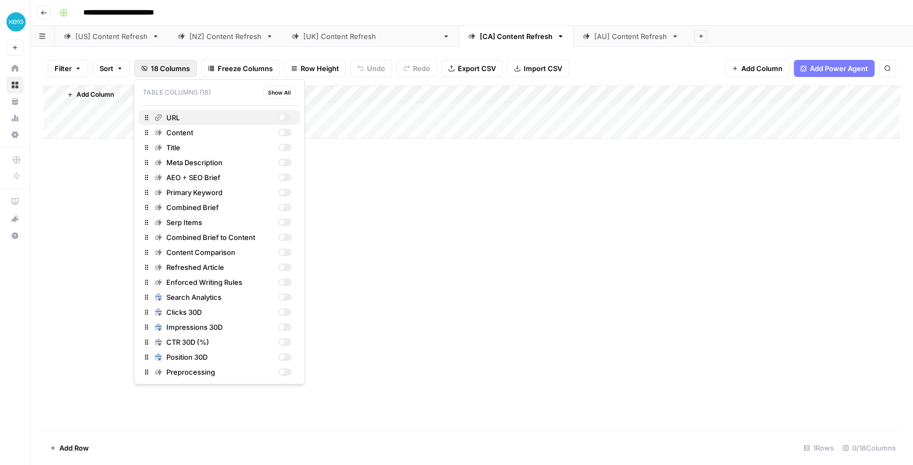
click at [284, 114] on div "button" at bounding box center [284, 117] width 13 height 7
click at [289, 296] on div "button" at bounding box center [284, 297] width 13 height 7
click at [287, 309] on div "button" at bounding box center [284, 311] width 13 height 7
click at [288, 327] on div "button" at bounding box center [284, 326] width 13 height 7
click at [289, 348] on button "CTR 30D (%)" at bounding box center [218, 342] width 161 height 15
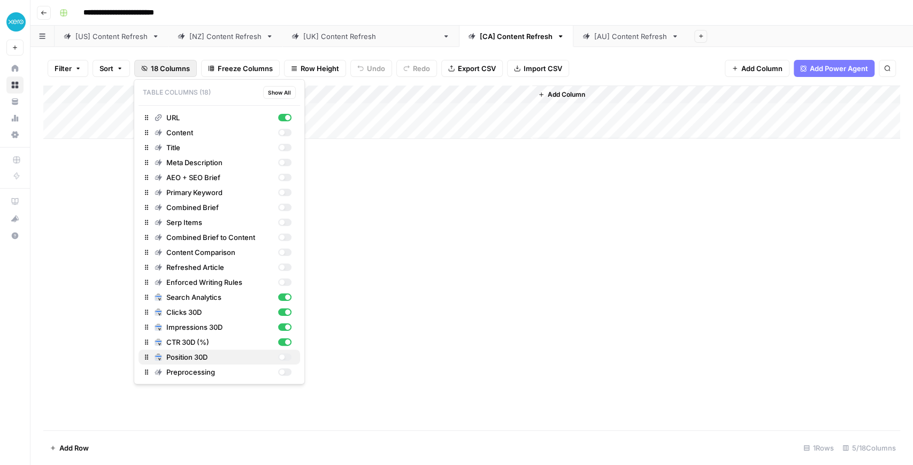
drag, startPoint x: 289, startPoint y: 359, endPoint x: 289, endPoint y: 369, distance: 10.2
click at [289, 359] on div "button" at bounding box center [284, 356] width 13 height 7
click at [287, 371] on div "button" at bounding box center [284, 371] width 13 height 7
click at [640, 231] on div "Add Column" at bounding box center [471, 258] width 856 height 345
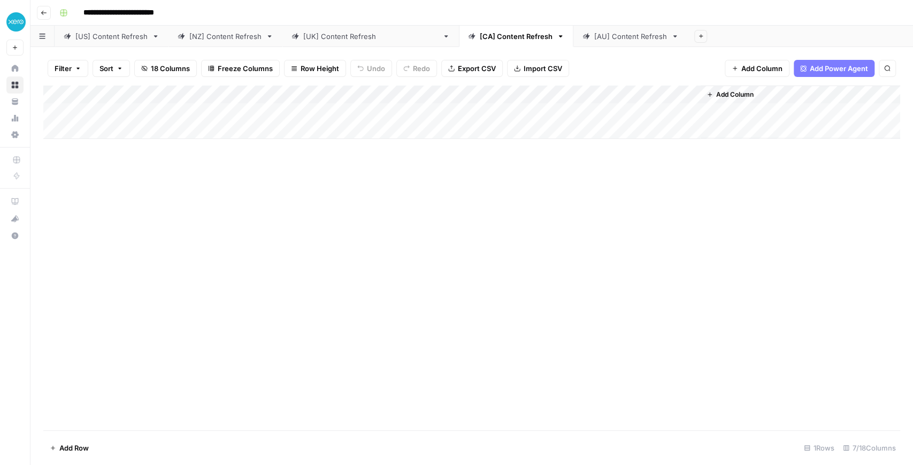
drag, startPoint x: 647, startPoint y: 96, endPoint x: 265, endPoint y: 107, distance: 381.9
click at [265, 107] on div "Add Column" at bounding box center [471, 112] width 856 height 53
click at [159, 71] on span "18 Columns" at bounding box center [170, 68] width 39 height 11
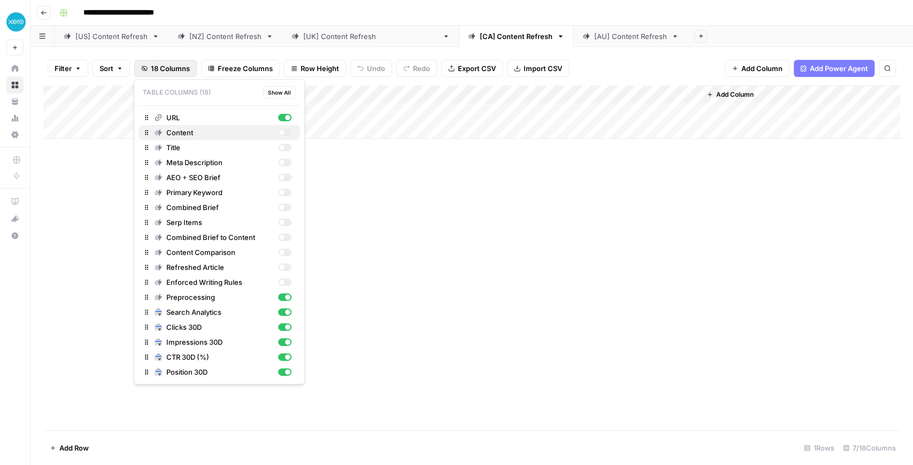
click at [288, 127] on div "Content" at bounding box center [223, 132] width 137 height 11
click at [436, 167] on div "Add Column" at bounding box center [471, 258] width 856 height 345
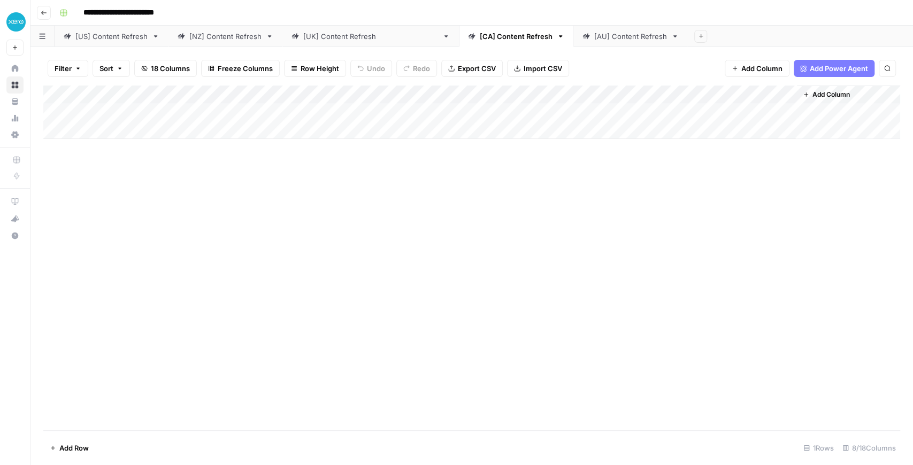
drag, startPoint x: 364, startPoint y: 95, endPoint x: 285, endPoint y: 96, distance: 78.6
click at [285, 96] on div "Add Column" at bounding box center [471, 112] width 856 height 53
drag, startPoint x: 456, startPoint y: 91, endPoint x: 393, endPoint y: 95, distance: 62.7
click at [393, 95] on div "Add Column" at bounding box center [471, 112] width 856 height 53
drag, startPoint x: 542, startPoint y: 91, endPoint x: 485, endPoint y: 94, distance: 56.2
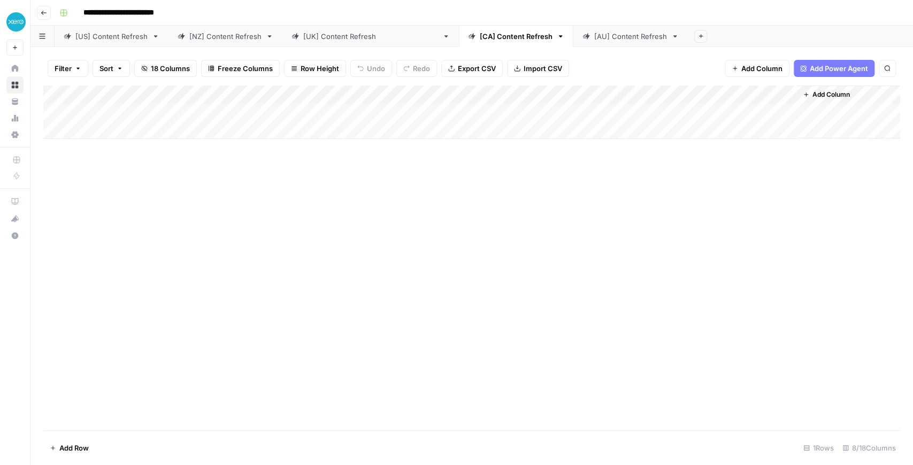
click at [485, 94] on div "Add Column" at bounding box center [471, 112] width 856 height 53
drag, startPoint x: 616, startPoint y: 92, endPoint x: 545, endPoint y: 96, distance: 70.6
click at [545, 96] on div "Add Column" at bounding box center [471, 112] width 856 height 53
drag, startPoint x: 665, startPoint y: 92, endPoint x: 589, endPoint y: 91, distance: 75.9
click at [589, 91] on div "Add Column" at bounding box center [471, 112] width 856 height 53
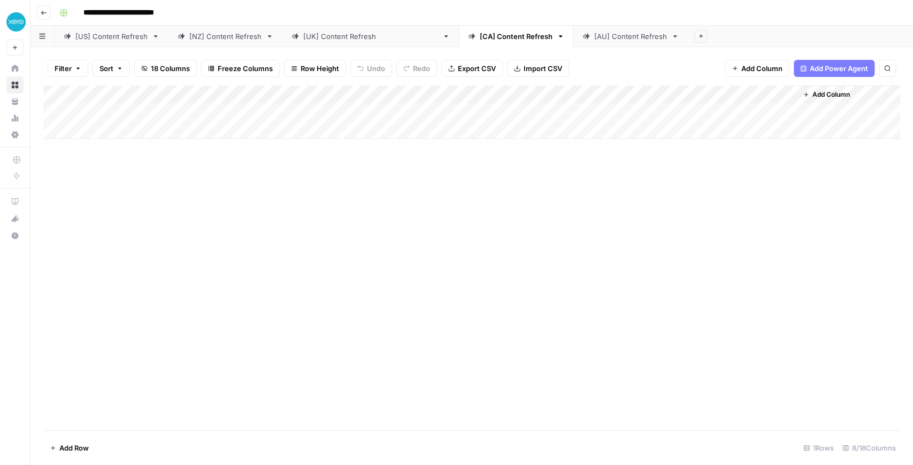
drag, startPoint x: 751, startPoint y: 93, endPoint x: 691, endPoint y: 95, distance: 60.4
click at [691, 95] on div "Add Column" at bounding box center [471, 112] width 856 height 53
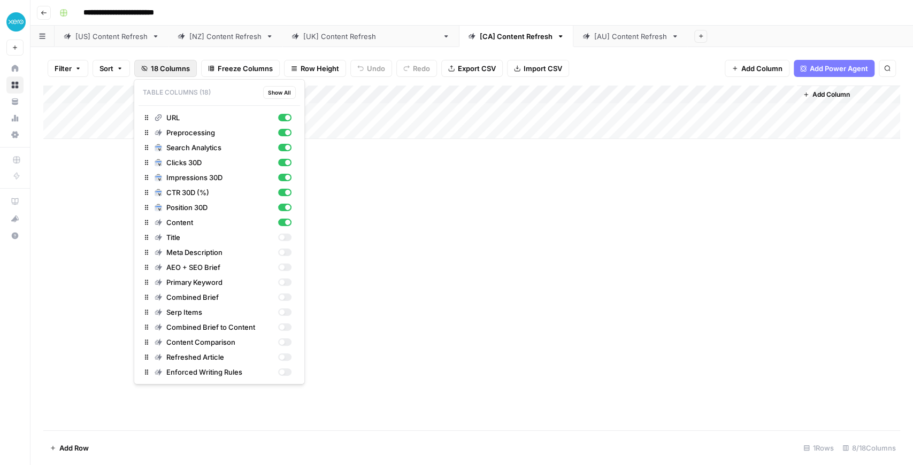
click at [183, 72] on span "18 Columns" at bounding box center [170, 68] width 39 height 11
click at [280, 234] on div "button" at bounding box center [284, 237] width 13 height 7
click at [524, 189] on div "Add Column" at bounding box center [471, 258] width 856 height 345
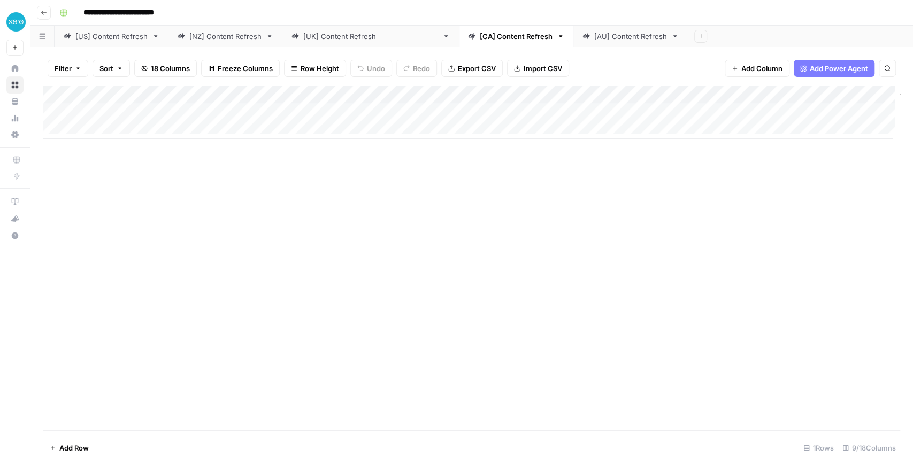
drag, startPoint x: 260, startPoint y: 90, endPoint x: 659, endPoint y: 99, distance: 398.4
click at [659, 99] on div "Add Column" at bounding box center [471, 112] width 856 height 53
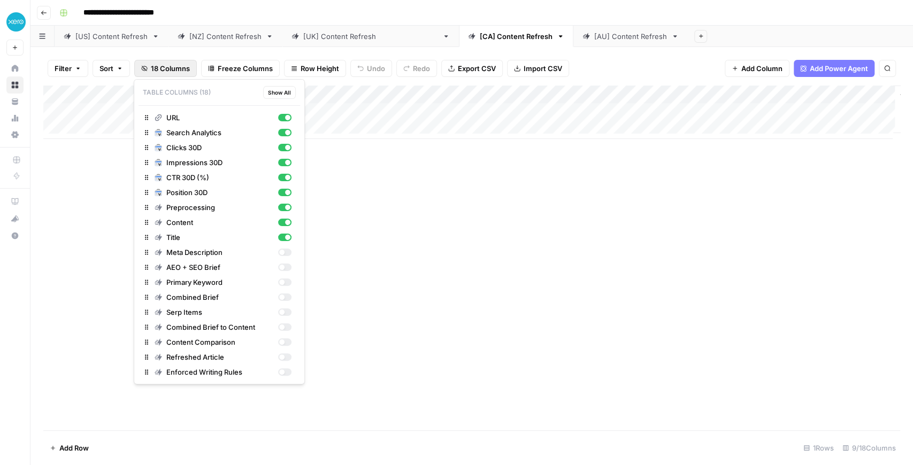
click at [181, 71] on span "18 Columns" at bounding box center [170, 68] width 39 height 11
click at [282, 89] on span "Show All" at bounding box center [279, 92] width 23 height 9
click at [444, 161] on div "Add Column" at bounding box center [471, 258] width 856 height 345
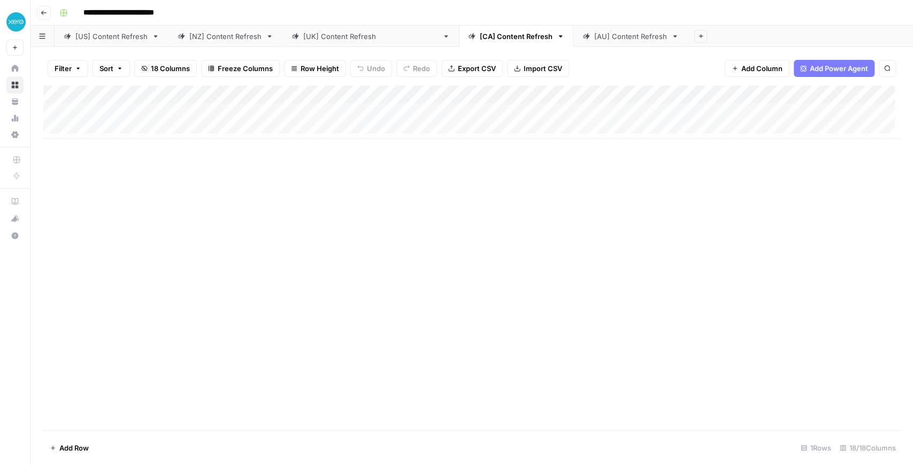
click at [594, 35] on div "[AU] Content Refresh" at bounding box center [630, 36] width 73 height 11
click at [328, 38] on div "[[GEOGRAPHIC_DATA]] Content Refresh" at bounding box center [370, 36] width 135 height 11
click at [299, 111] on div "Add Column" at bounding box center [471, 258] width 856 height 345
click at [248, 36] on div "[NZ] Content Refresh" at bounding box center [225, 36] width 72 height 11
click at [306, 112] on div "Add Column" at bounding box center [471, 258] width 856 height 345
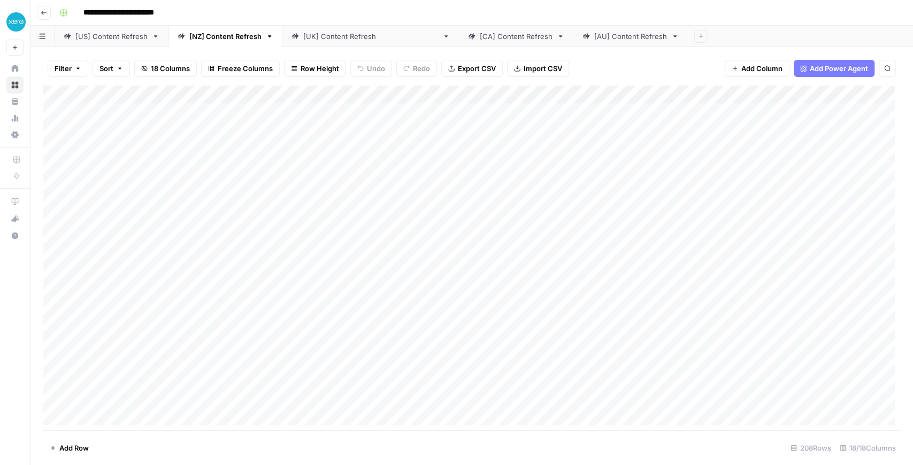
click at [123, 41] on div "[US] Content Refresh" at bounding box center [111, 36] width 72 height 11
click at [243, 42] on link "[NZ] Content Refresh" at bounding box center [225, 36] width 114 height 21
click at [325, 36] on div "[[GEOGRAPHIC_DATA]] Content Refresh" at bounding box center [370, 36] width 135 height 11
click at [480, 38] on div "[CA] Content Refresh" at bounding box center [516, 36] width 73 height 11
click at [195, 129] on div "Add Column" at bounding box center [471, 112] width 856 height 53
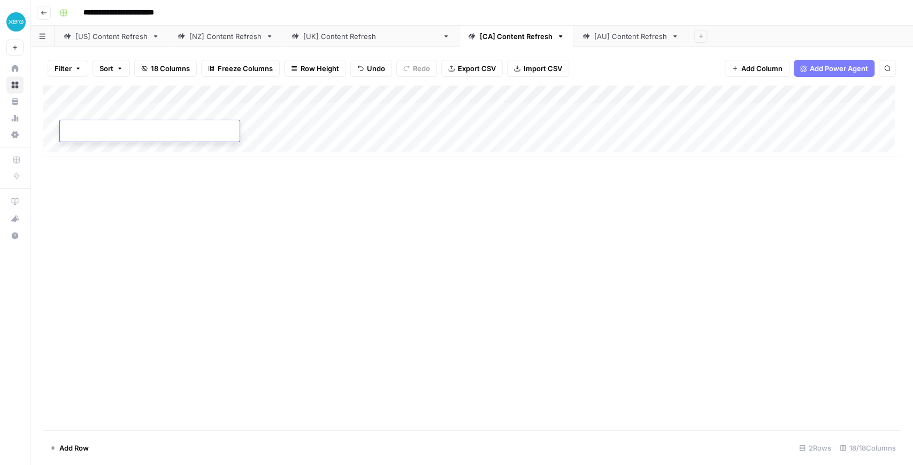
click at [156, 150] on div "Add Column" at bounding box center [471, 122] width 856 height 72
click at [321, 43] on link "[[GEOGRAPHIC_DATA]] Content Refresh" at bounding box center [370, 36] width 176 height 21
click at [200, 40] on div "[NZ] Content Refresh" at bounding box center [225, 36] width 72 height 11
click at [336, 37] on div "[[GEOGRAPHIC_DATA]] Content Refresh" at bounding box center [370, 36] width 135 height 11
click at [480, 37] on div "[CA] Content Refresh" at bounding box center [516, 36] width 73 height 11
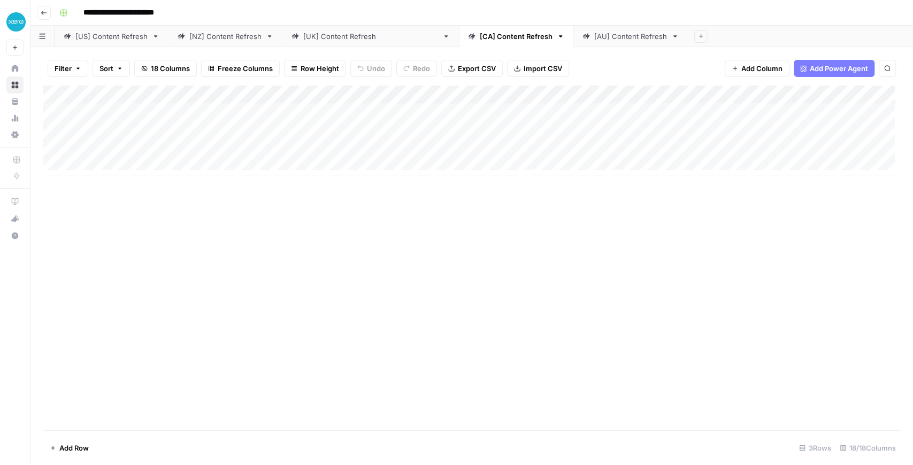
click at [324, 222] on div "Add Column" at bounding box center [471, 258] width 856 height 345
click at [159, 149] on div "Add Column" at bounding box center [471, 131] width 856 height 90
click at [209, 236] on div "Add Column" at bounding box center [471, 258] width 856 height 345
click at [132, 150] on div "Add Column" at bounding box center [471, 131] width 856 height 90
type input "**********"
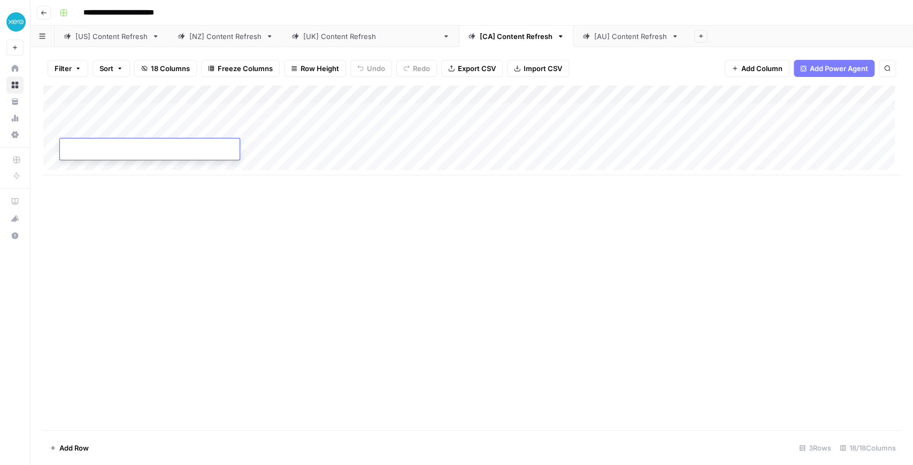
click at [214, 198] on div "Add Column" at bounding box center [471, 258] width 856 height 345
click at [95, 237] on div "Add Column" at bounding box center [471, 258] width 856 height 345
click at [260, 147] on div "Add Column" at bounding box center [471, 131] width 856 height 90
click at [179, 153] on div "Add Column" at bounding box center [471, 131] width 856 height 90
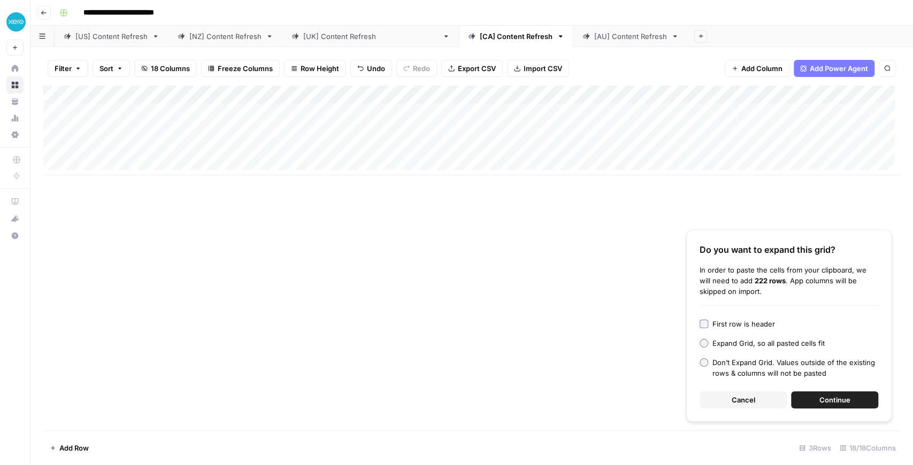
click at [851, 399] on button "Continue" at bounding box center [834, 399] width 87 height 17
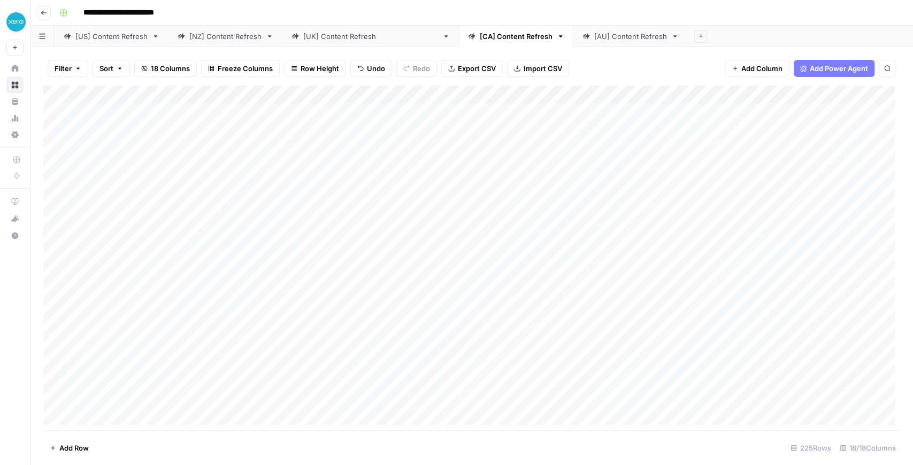
click at [594, 37] on div "[AU] Content Refresh" at bounding box center [630, 36] width 73 height 11
click at [171, 68] on span "13 Columns" at bounding box center [170, 68] width 39 height 11
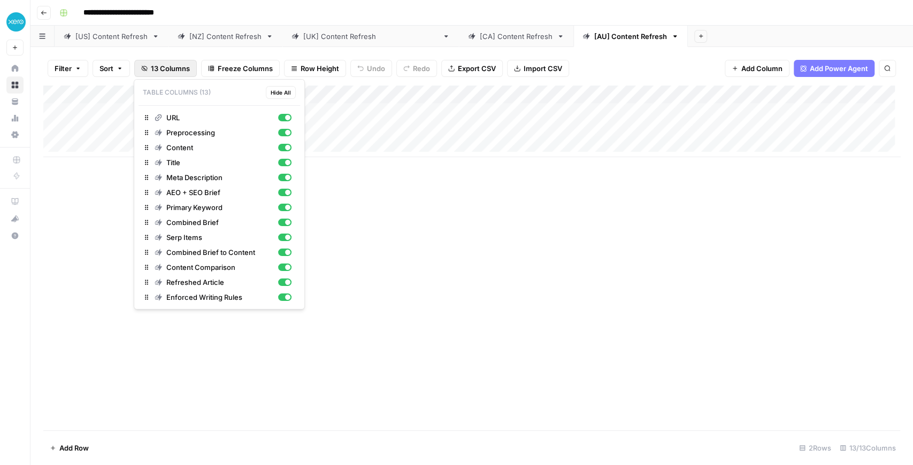
click at [277, 97] on button "Hide All" at bounding box center [281, 92] width 30 height 13
click at [283, 115] on div "button" at bounding box center [281, 117] width 5 height 5
click at [284, 132] on div "button" at bounding box center [284, 132] width 13 height 7
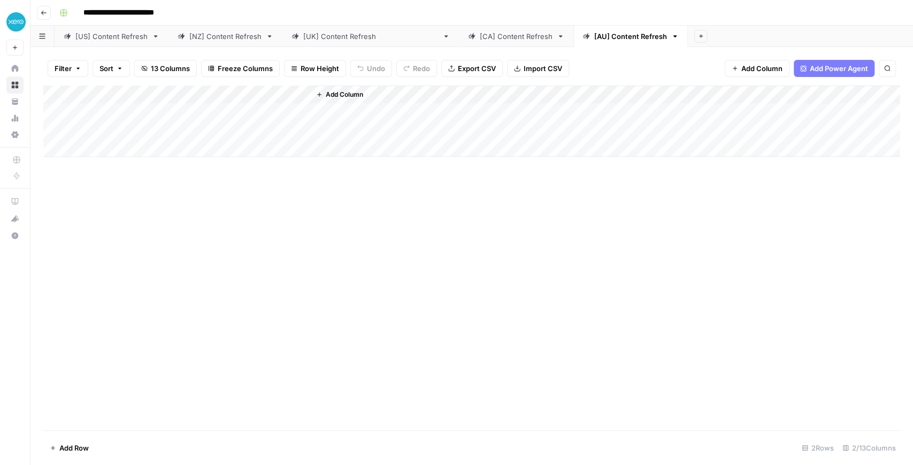
click at [469, 223] on div "Add Column" at bounding box center [471, 258] width 856 height 345
click at [777, 70] on span "Add Column" at bounding box center [761, 68] width 41 height 11
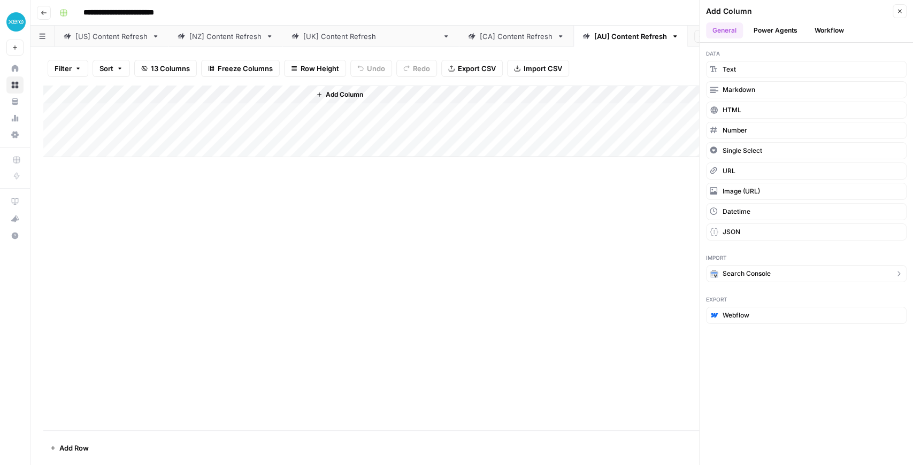
click at [753, 275] on button "Search Console" at bounding box center [806, 273] width 200 height 17
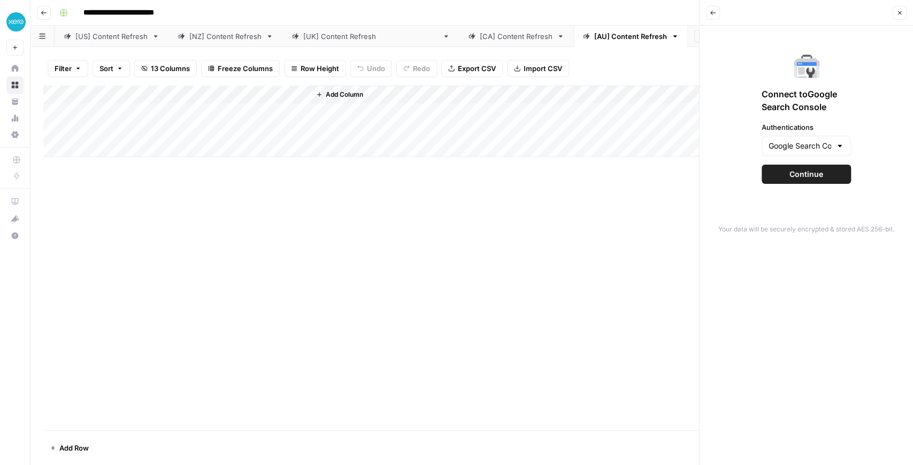
click at [810, 173] on span "Continue" at bounding box center [806, 174] width 34 height 11
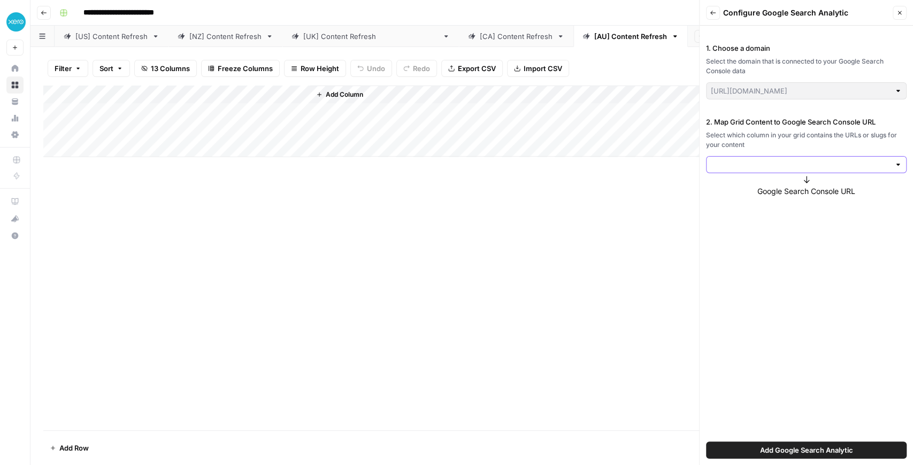
click at [809, 167] on input "2. Map Grid Content to Google Search Console URL" at bounding box center [800, 164] width 179 height 11
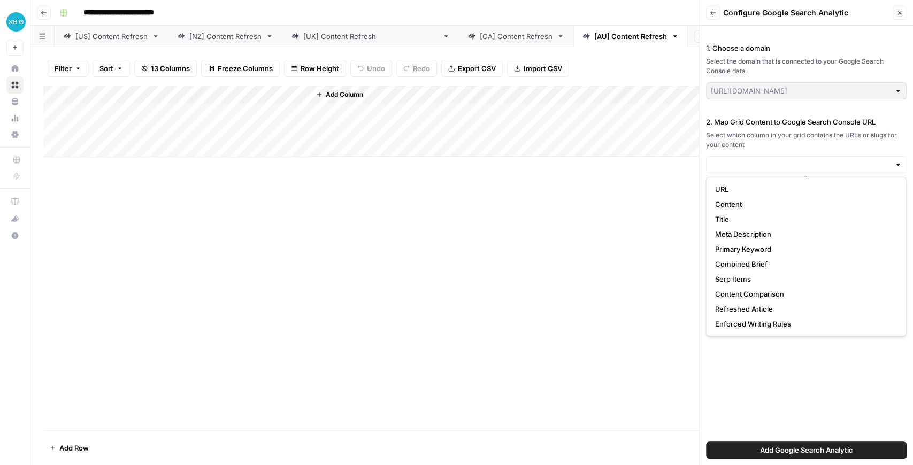
click at [765, 190] on span "URL" at bounding box center [803, 189] width 178 height 11
type input "URL"
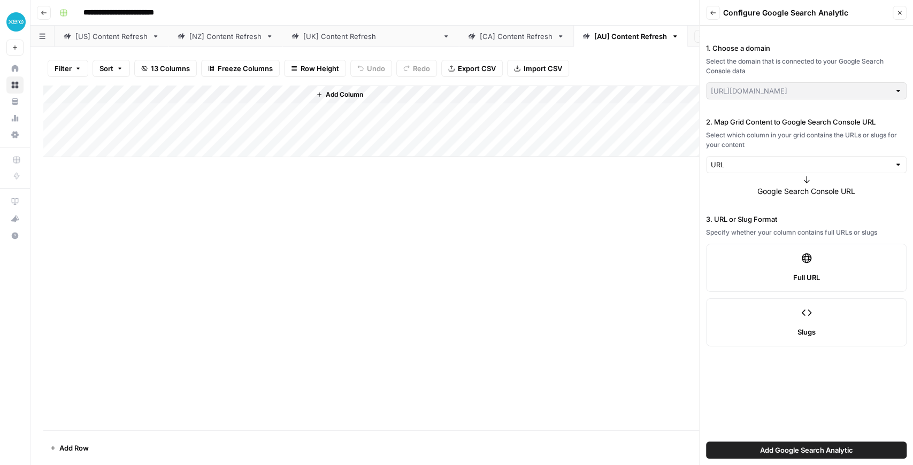
click at [763, 263] on label "Full URL" at bounding box center [806, 268] width 200 height 48
click at [782, 451] on span "Add Google Search Analytic" at bounding box center [806, 450] width 93 height 11
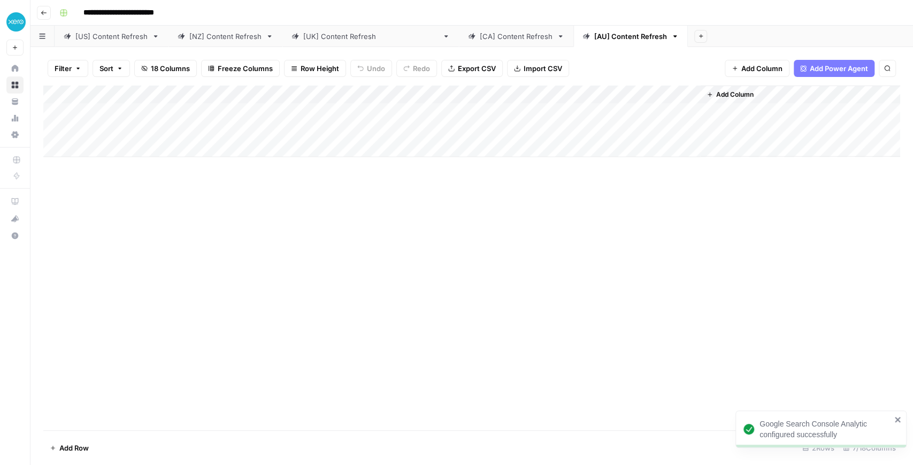
drag, startPoint x: 348, startPoint y: 98, endPoint x: 304, endPoint y: 97, distance: 43.8
click at [304, 97] on div "Add Column" at bounding box center [471, 122] width 856 height 72
drag, startPoint x: 435, startPoint y: 97, endPoint x: 372, endPoint y: 98, distance: 63.1
click at [372, 98] on div "Add Column" at bounding box center [471, 122] width 856 height 72
drag, startPoint x: 518, startPoint y: 97, endPoint x: 457, endPoint y: 89, distance: 60.9
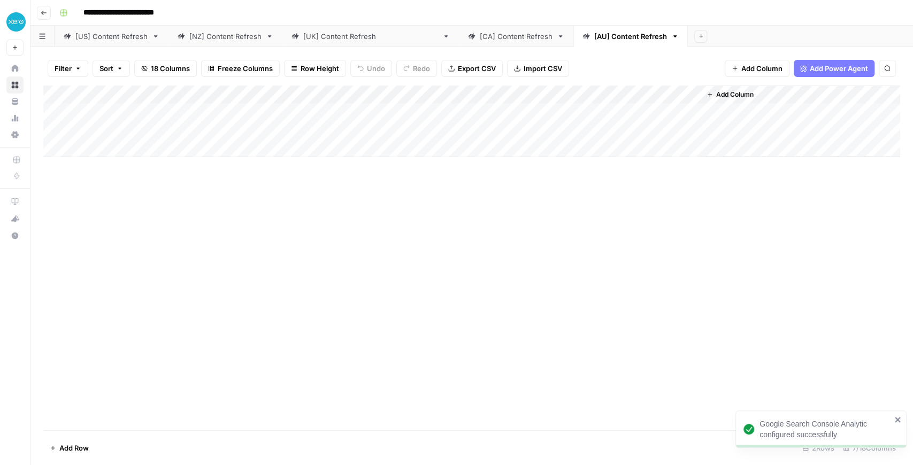
click at [457, 89] on div "Add Column" at bounding box center [471, 122] width 856 height 72
drag, startPoint x: 587, startPoint y: 89, endPoint x: 530, endPoint y: 90, distance: 56.7
click at [530, 90] on div "Add Column" at bounding box center [471, 122] width 856 height 72
drag, startPoint x: 682, startPoint y: 92, endPoint x: 611, endPoint y: 94, distance: 71.1
click at [611, 94] on div "Add Column" at bounding box center [471, 122] width 856 height 72
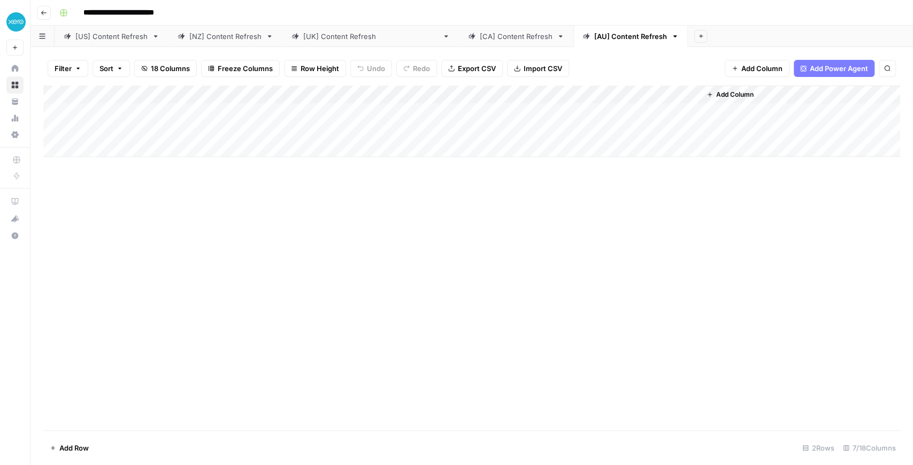
click at [165, 71] on span "18 Columns" at bounding box center [170, 68] width 39 height 11
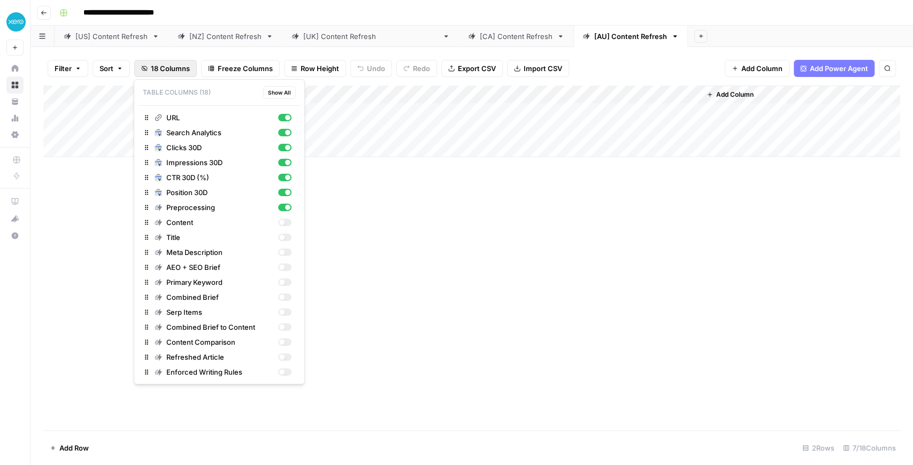
click at [270, 93] on span "Show All" at bounding box center [279, 92] width 23 height 9
drag, startPoint x: 488, startPoint y: 246, endPoint x: 482, endPoint y: 194, distance: 52.7
click at [489, 245] on div "Add Column" at bounding box center [471, 258] width 856 height 345
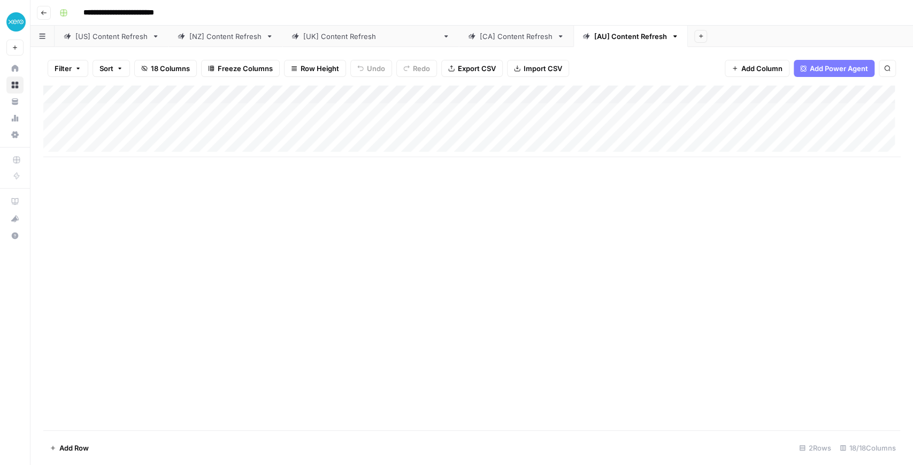
click at [128, 148] on div "Add Column" at bounding box center [471, 122] width 856 height 72
click at [243, 257] on div "Add Column" at bounding box center [471, 258] width 856 height 345
click at [247, 267] on div "Add Column" at bounding box center [471, 258] width 856 height 345
click at [177, 206] on div "Add Column" at bounding box center [471, 258] width 856 height 345
click at [253, 149] on div "Add Column" at bounding box center [471, 131] width 856 height 90
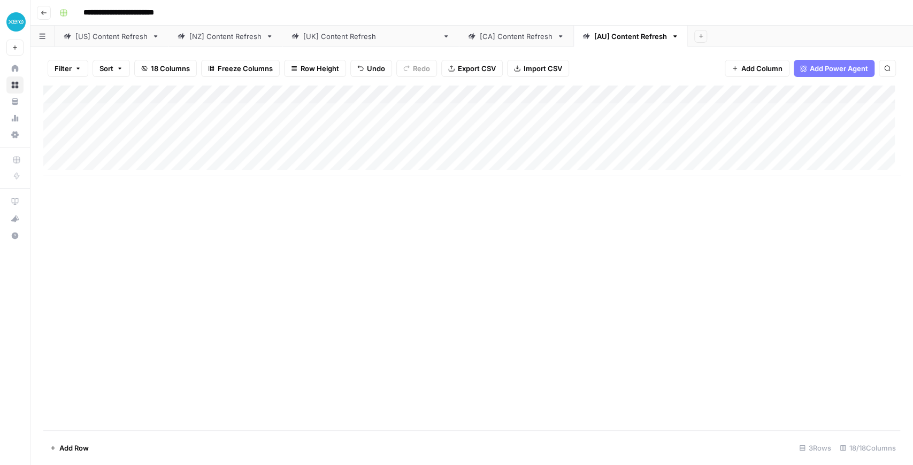
click at [182, 146] on div "Add Column" at bounding box center [471, 131] width 856 height 90
click at [190, 202] on div "Add Column" at bounding box center [471, 258] width 856 height 345
click at [173, 149] on div "Add Column" at bounding box center [471, 131] width 856 height 90
type input "**********"
click at [194, 213] on div "Add Column" at bounding box center [471, 258] width 856 height 345
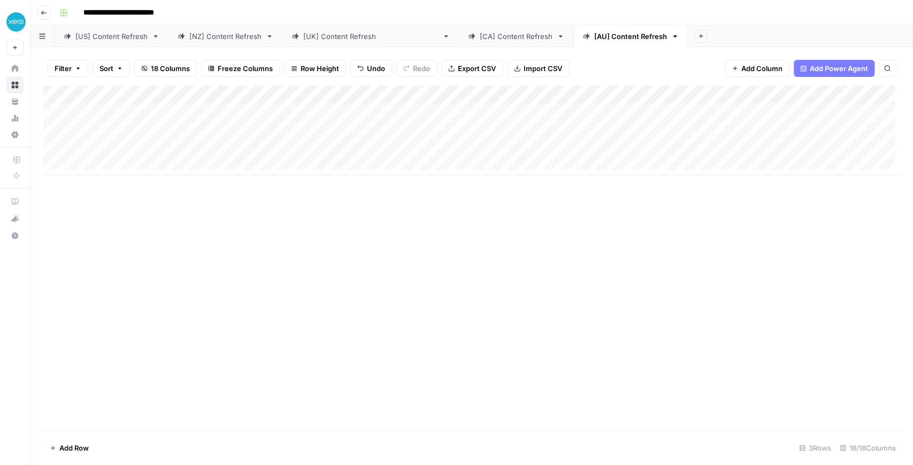
click at [171, 133] on div "Add Column" at bounding box center [471, 131] width 856 height 90
click at [173, 155] on div "Add Column" at bounding box center [471, 131] width 856 height 90
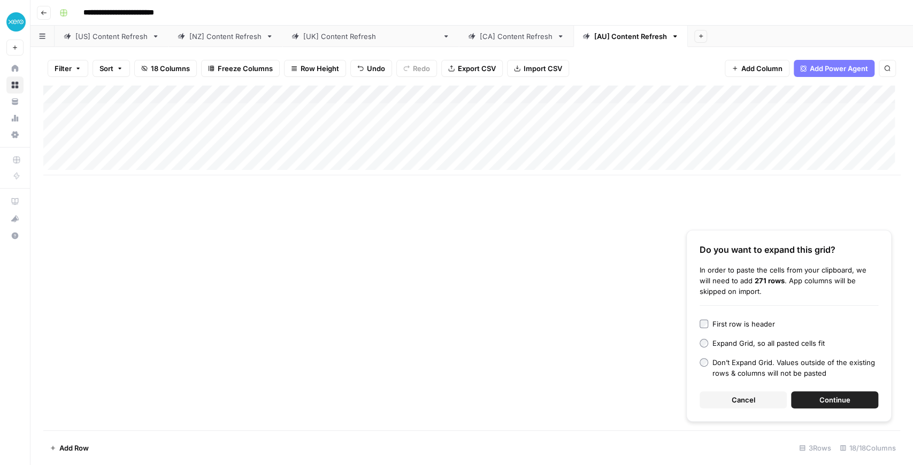
click at [815, 396] on button "Continue" at bounding box center [834, 399] width 87 height 17
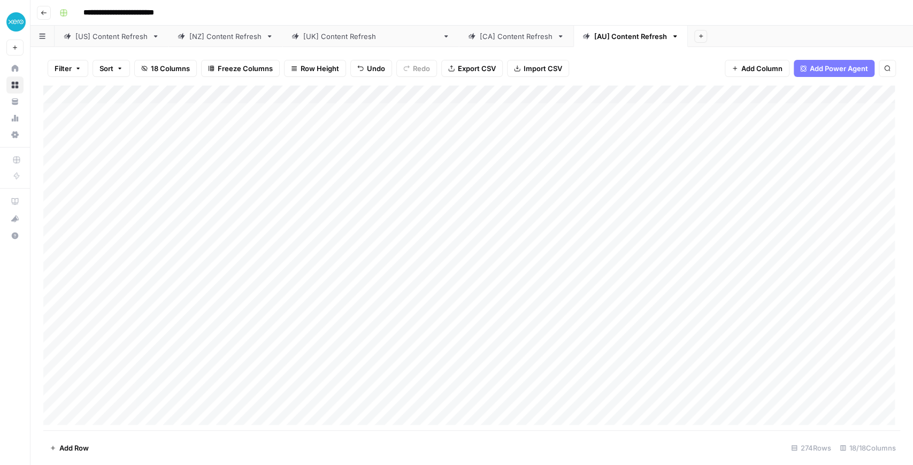
click at [304, 111] on div "Add Column" at bounding box center [471, 258] width 856 height 345
click at [300, 152] on div "Add Column" at bounding box center [471, 258] width 856 height 345
click at [480, 37] on div "[CA] Content Refresh" at bounding box center [516, 36] width 73 height 11
click at [300, 109] on div "Add Column" at bounding box center [471, 258] width 856 height 345
click at [299, 150] on div "Add Column" at bounding box center [471, 258] width 856 height 345
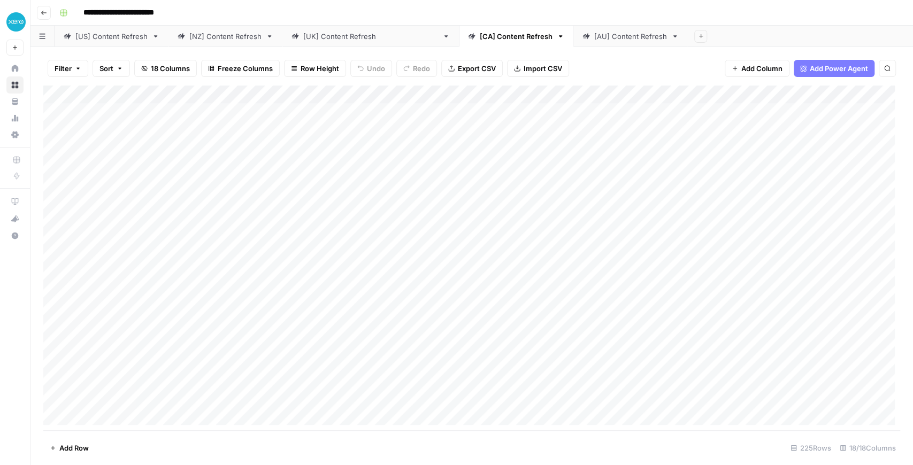
click at [356, 37] on div "[[GEOGRAPHIC_DATA]] Content Refresh" at bounding box center [370, 36] width 135 height 11
click at [226, 37] on div "[NZ] Content Refresh" at bounding box center [225, 36] width 72 height 11
click at [304, 149] on div "Add Column" at bounding box center [471, 258] width 856 height 345
click at [125, 37] on div "[US] Content Refresh" at bounding box center [111, 36] width 72 height 11
click at [304, 146] on div "Add Column" at bounding box center [471, 258] width 856 height 345
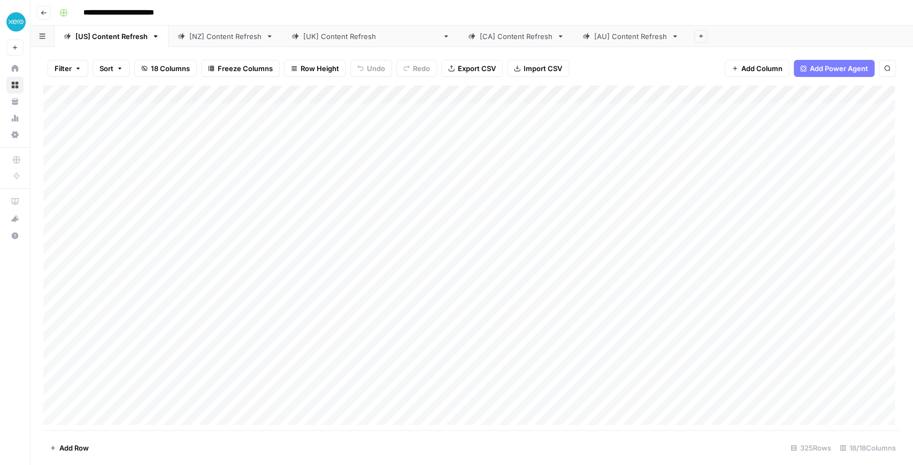
scroll to position [0, 744]
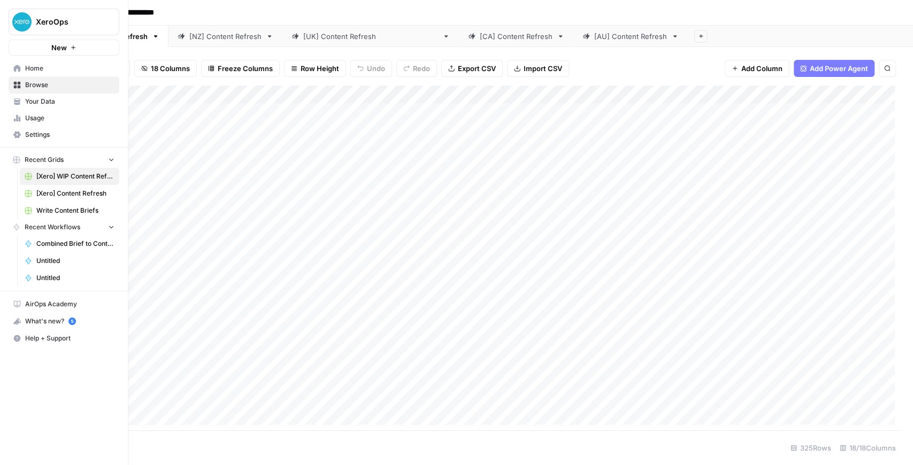
click at [31, 115] on span "Usage" at bounding box center [69, 118] width 89 height 10
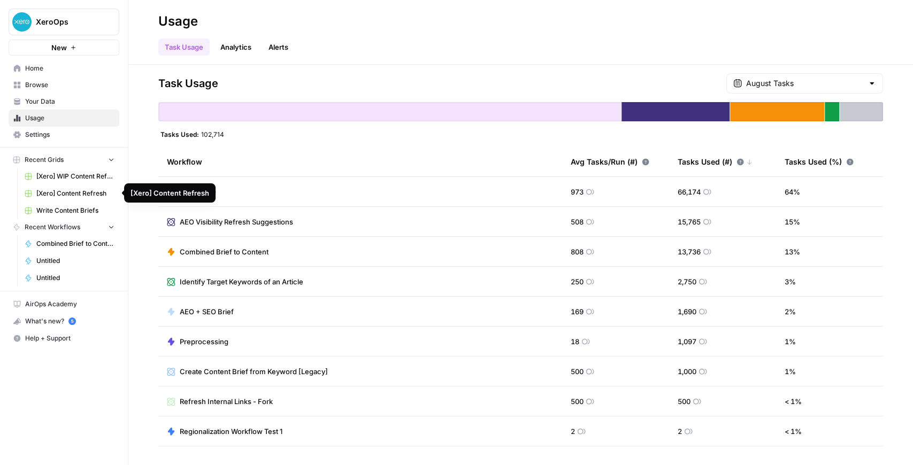
click at [78, 187] on link "[Xero] Content Refresh" at bounding box center [69, 193] width 99 height 17
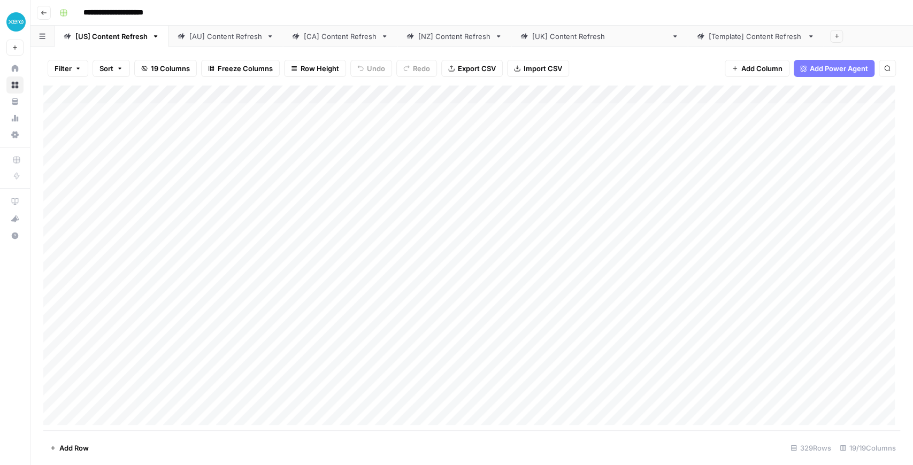
click at [227, 37] on div "[AU] Content Refresh" at bounding box center [225, 36] width 73 height 11
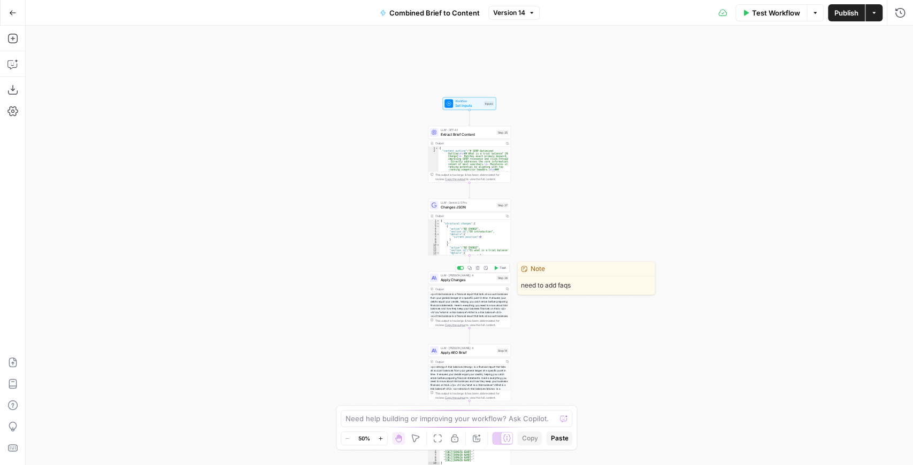
click at [461, 281] on span "Apply Changes" at bounding box center [468, 279] width 54 height 5
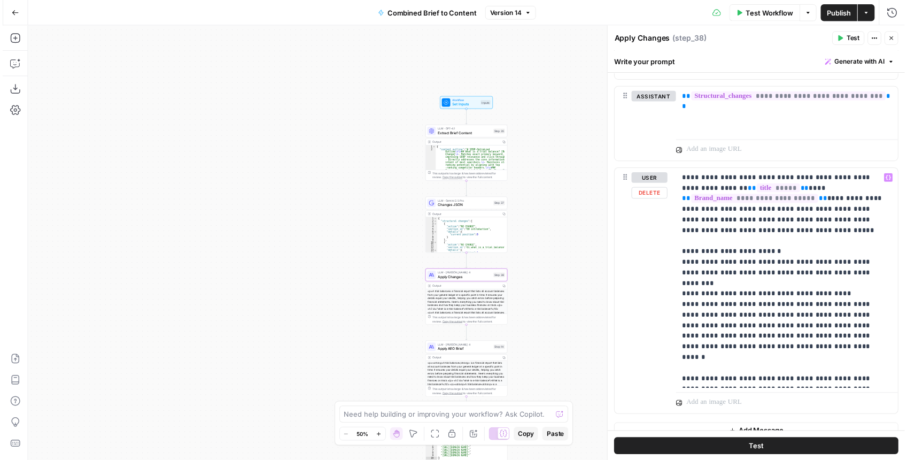
scroll to position [1168, 0]
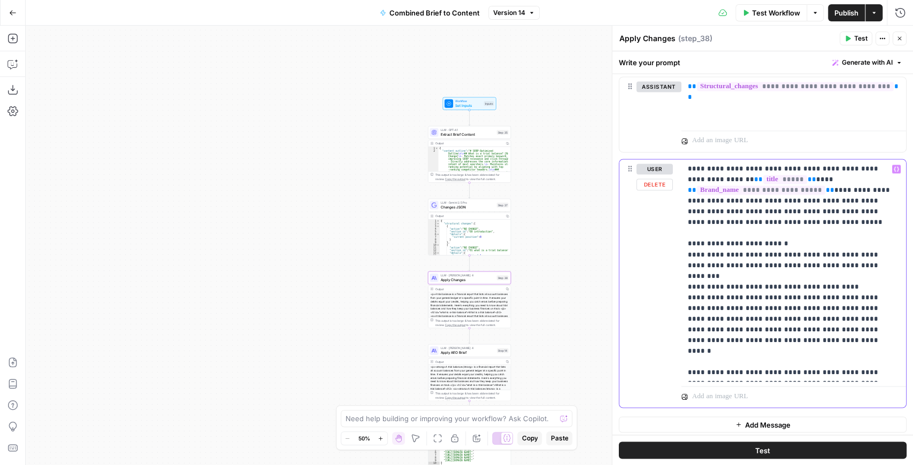
click at [790, 315] on p "**********" at bounding box center [791, 271] width 207 height 214
click at [782, 325] on p "**********" at bounding box center [791, 271] width 207 height 214
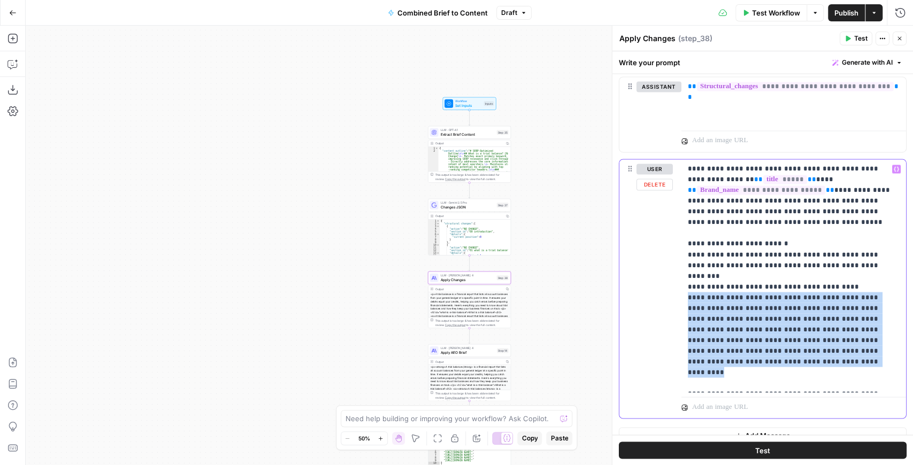
drag, startPoint x: 870, startPoint y: 339, endPoint x: 684, endPoint y: 287, distance: 192.8
click at [684, 287] on div "**********" at bounding box center [793, 275] width 225 height 233
copy p "**********"
click at [853, 377] on p "**********" at bounding box center [791, 276] width 207 height 225
drag, startPoint x: 861, startPoint y: 337, endPoint x: 751, endPoint y: 285, distance: 121.5
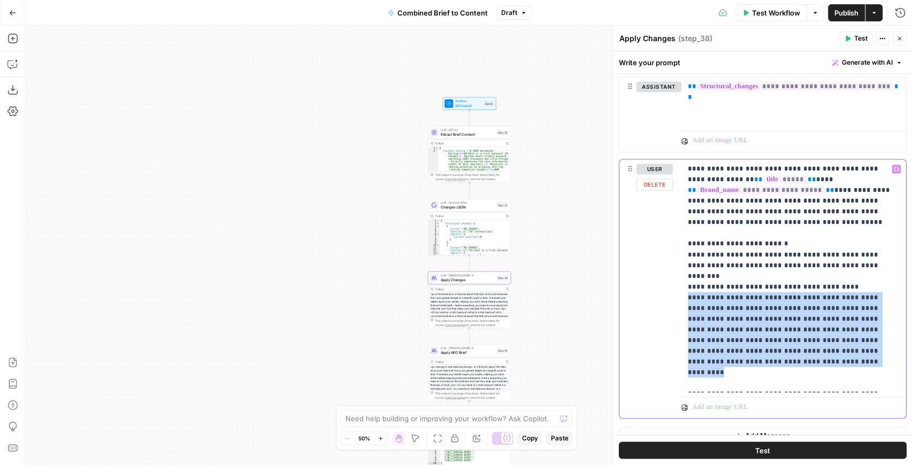
click at [751, 285] on p "**********" at bounding box center [791, 276] width 207 height 225
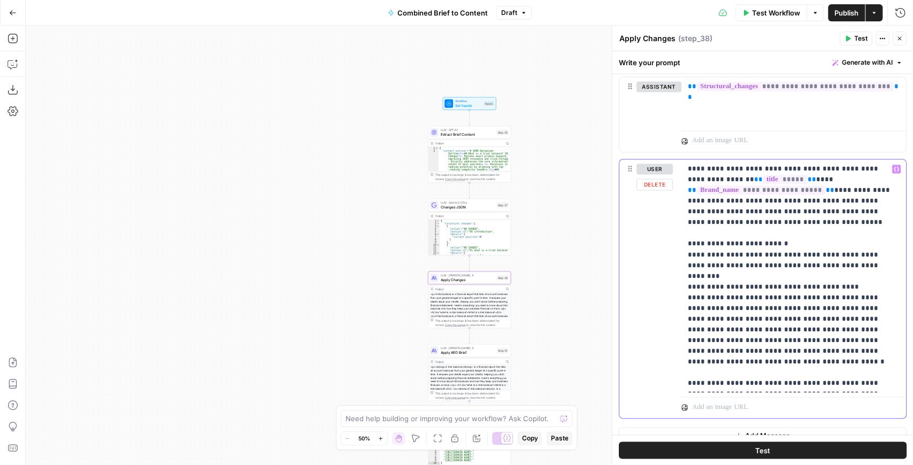
drag, startPoint x: 769, startPoint y: 282, endPoint x: 750, endPoint y: 285, distance: 19.0
click at [750, 285] on p "**********" at bounding box center [791, 276] width 207 height 225
drag, startPoint x: 757, startPoint y: 304, endPoint x: 685, endPoint y: 303, distance: 71.6
click at [685, 303] on div "**********" at bounding box center [793, 275] width 225 height 233
click at [745, 447] on button "Test" at bounding box center [763, 450] width 288 height 17
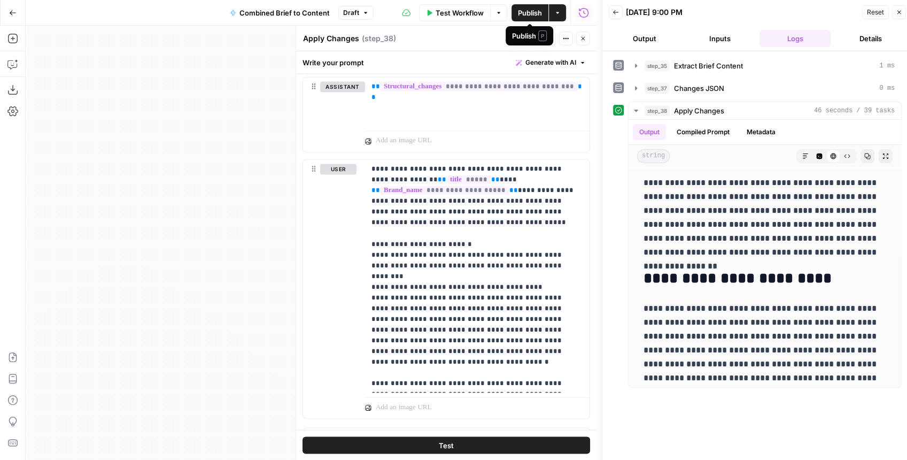
click at [528, 16] on span "Publish" at bounding box center [530, 12] width 24 height 11
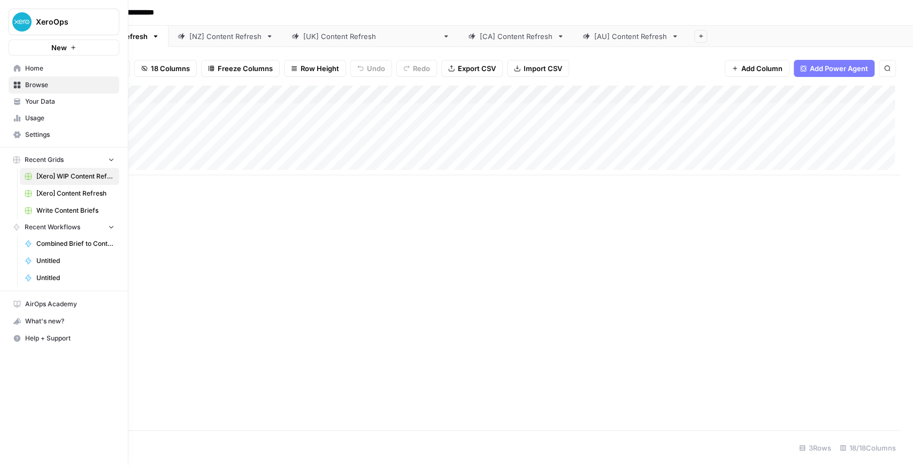
click at [54, 95] on link "Your Data" at bounding box center [64, 101] width 111 height 17
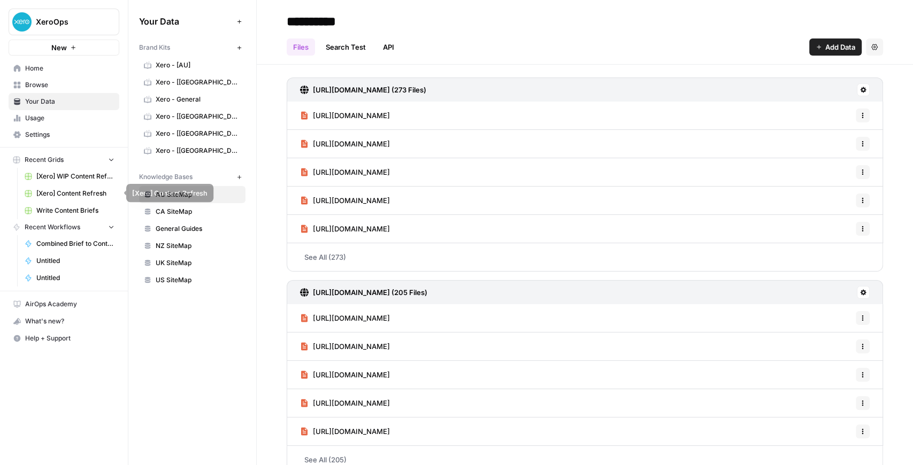
click at [57, 191] on span "[Xero] Content Refresh" at bounding box center [75, 194] width 78 height 10
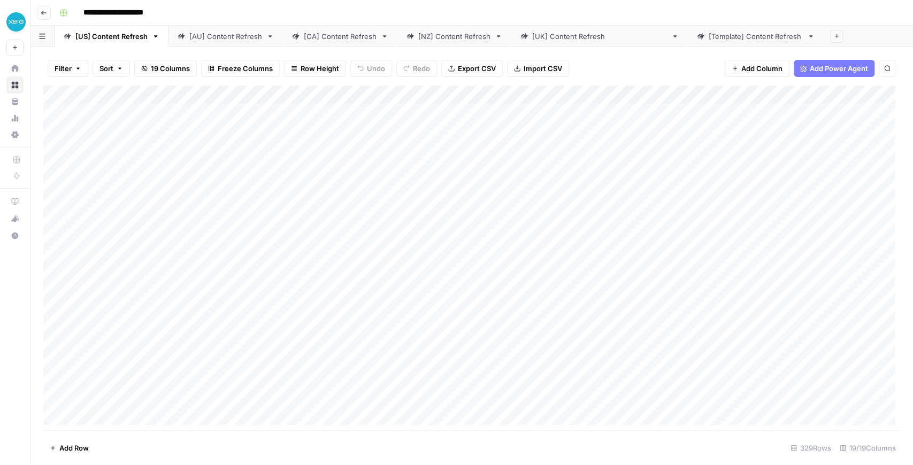
click at [72, 214] on div "Add Column" at bounding box center [471, 258] width 856 height 345
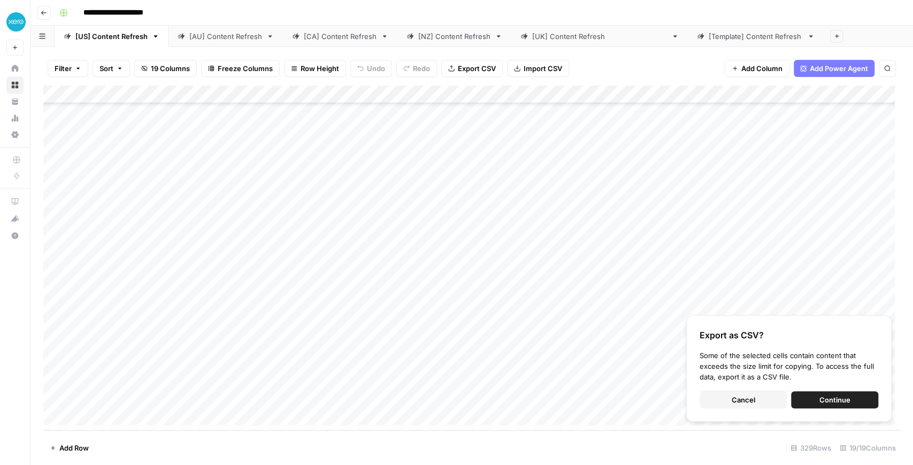
click at [724, 405] on button "Cancel" at bounding box center [742, 399] width 87 height 17
